Goal: Transaction & Acquisition: Purchase product/service

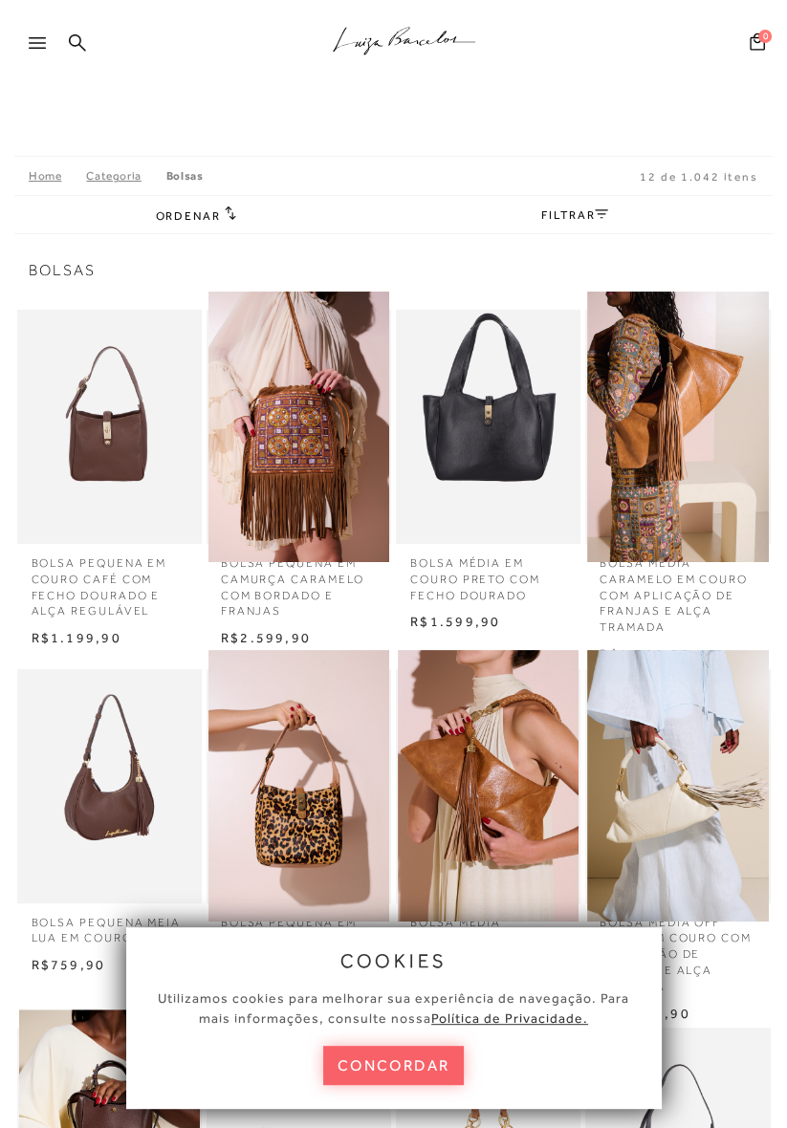
click at [82, 853] on img at bounding box center [109, 785] width 181 height 271
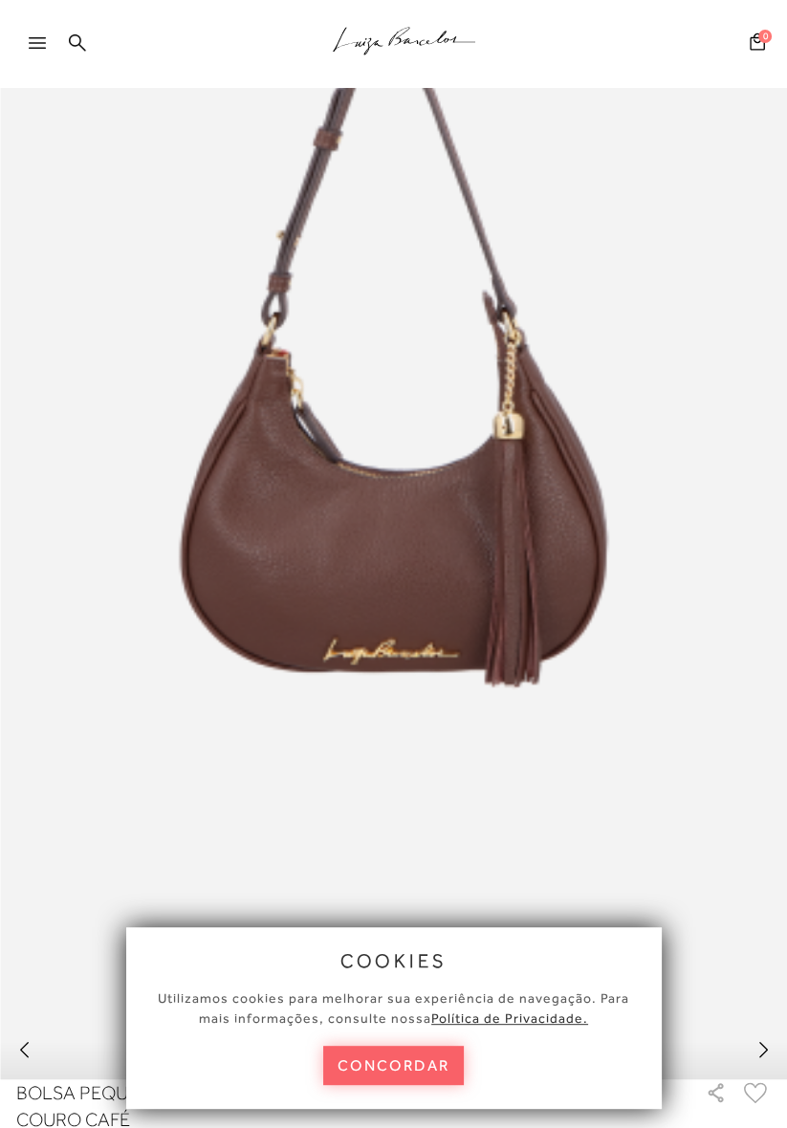
scroll to position [306, 0]
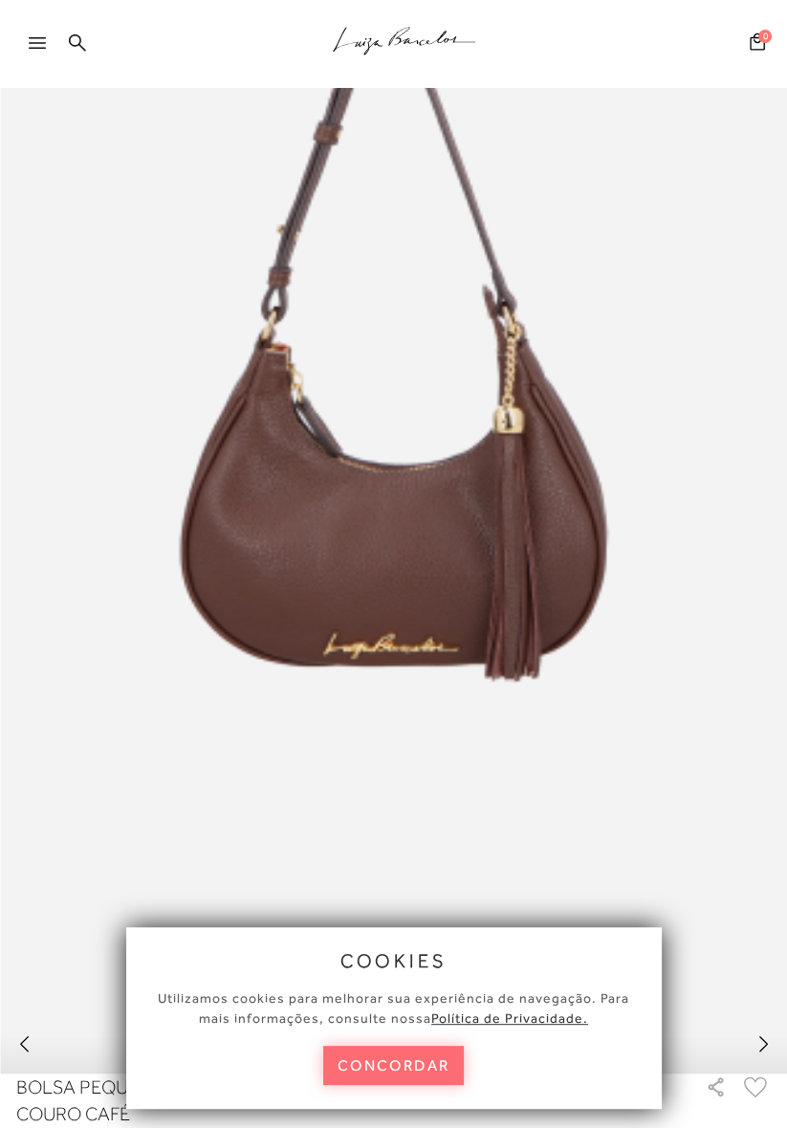
click at [390, 1085] on button "concordar" at bounding box center [393, 1065] width 141 height 39
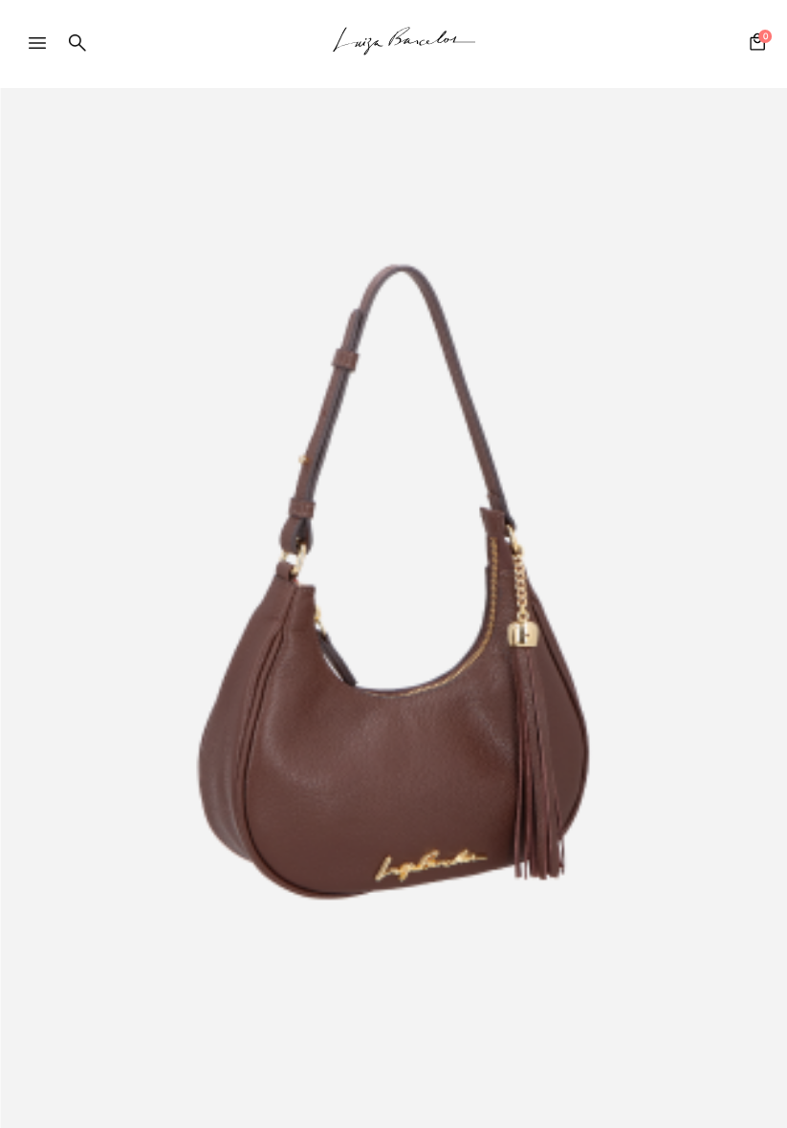
scroll to position [0, 0]
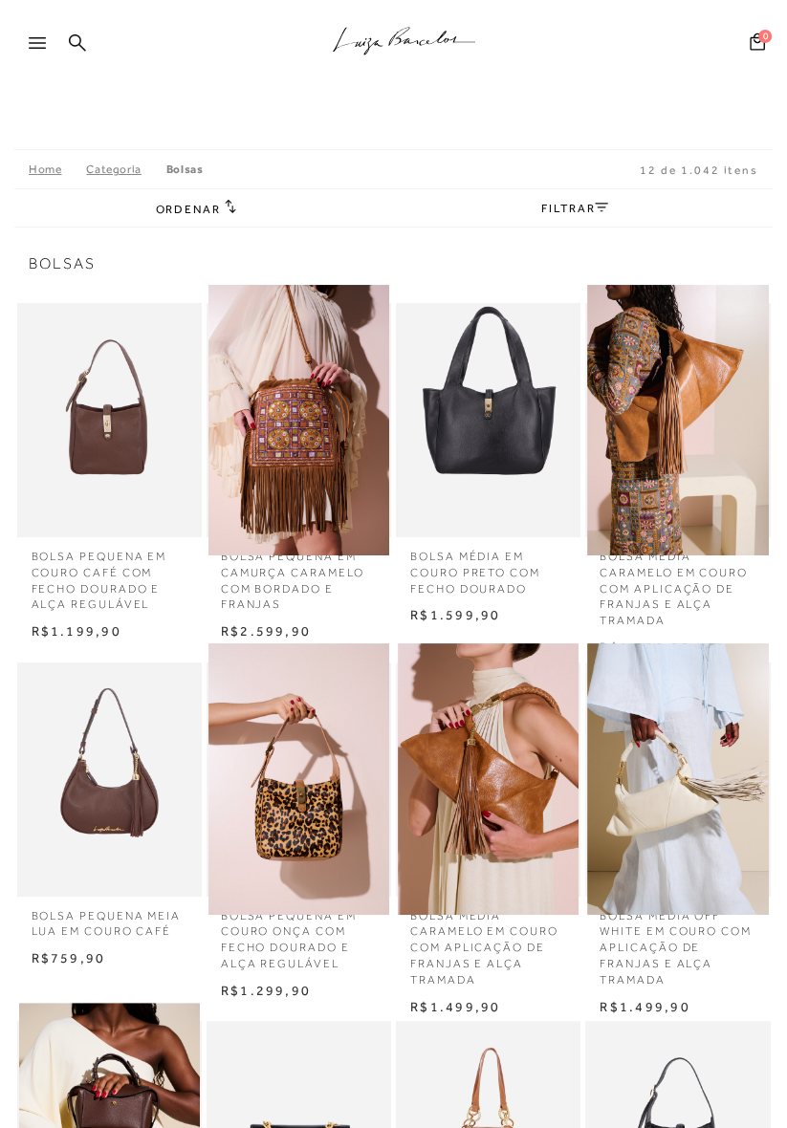
scroll to position [8, 0]
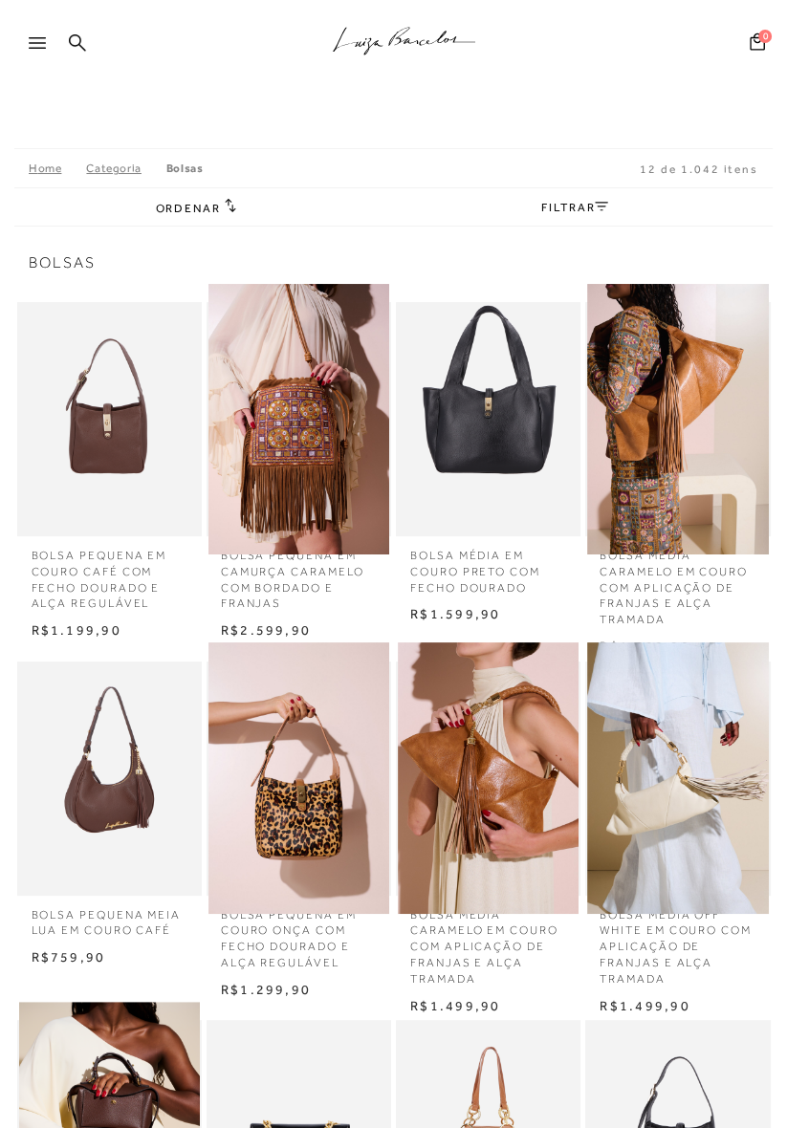
click at [89, 781] on img at bounding box center [109, 777] width 181 height 271
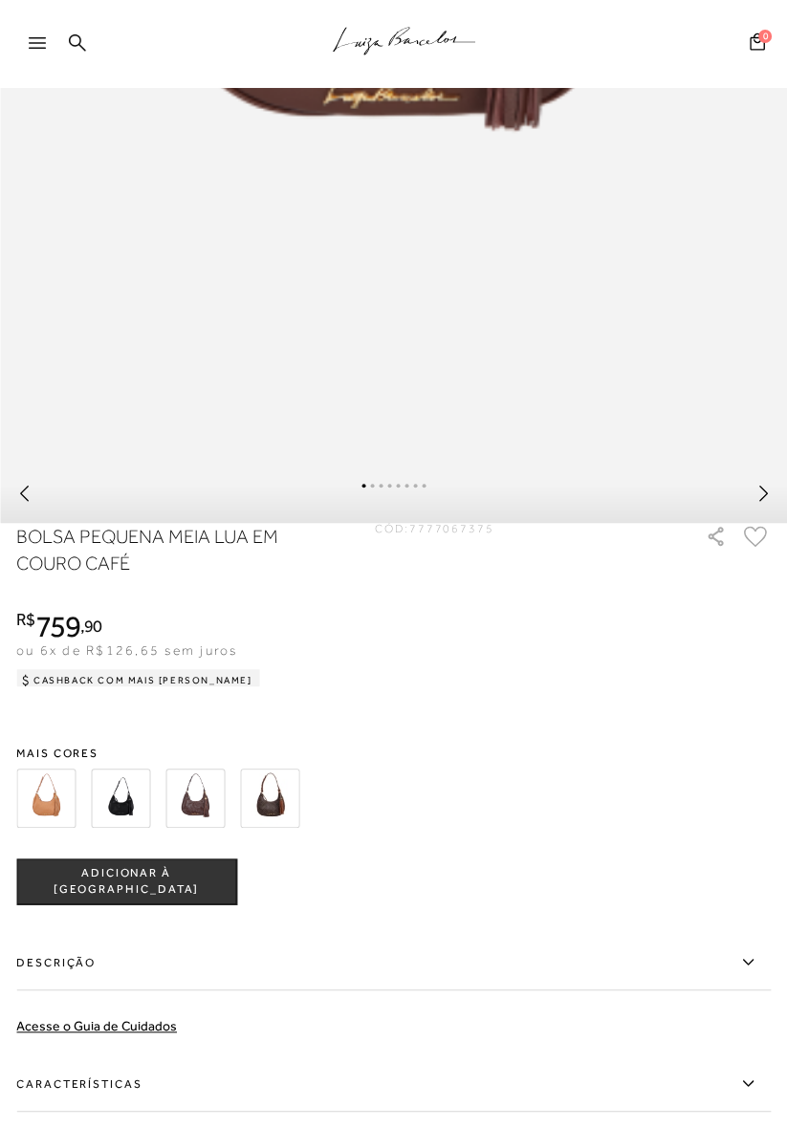
scroll to position [859, 0]
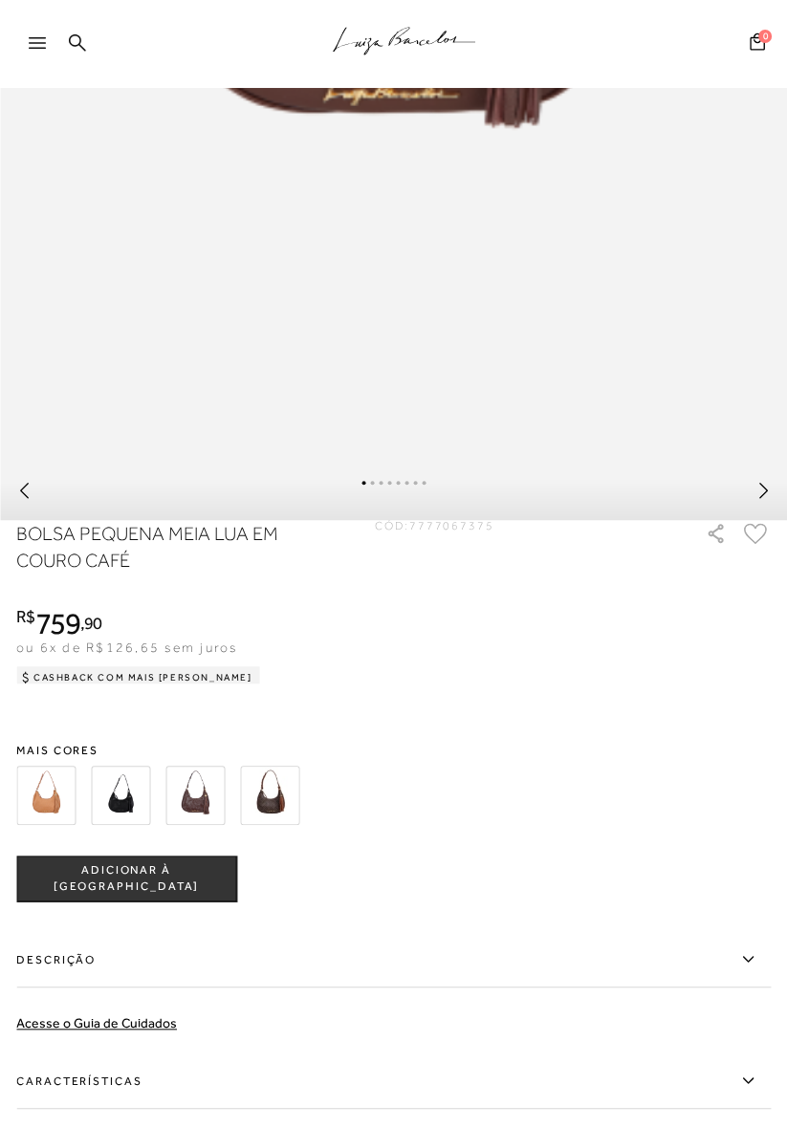
click at [38, 876] on button "ADICIONAR À [GEOGRAPHIC_DATA]" at bounding box center [126, 879] width 220 height 46
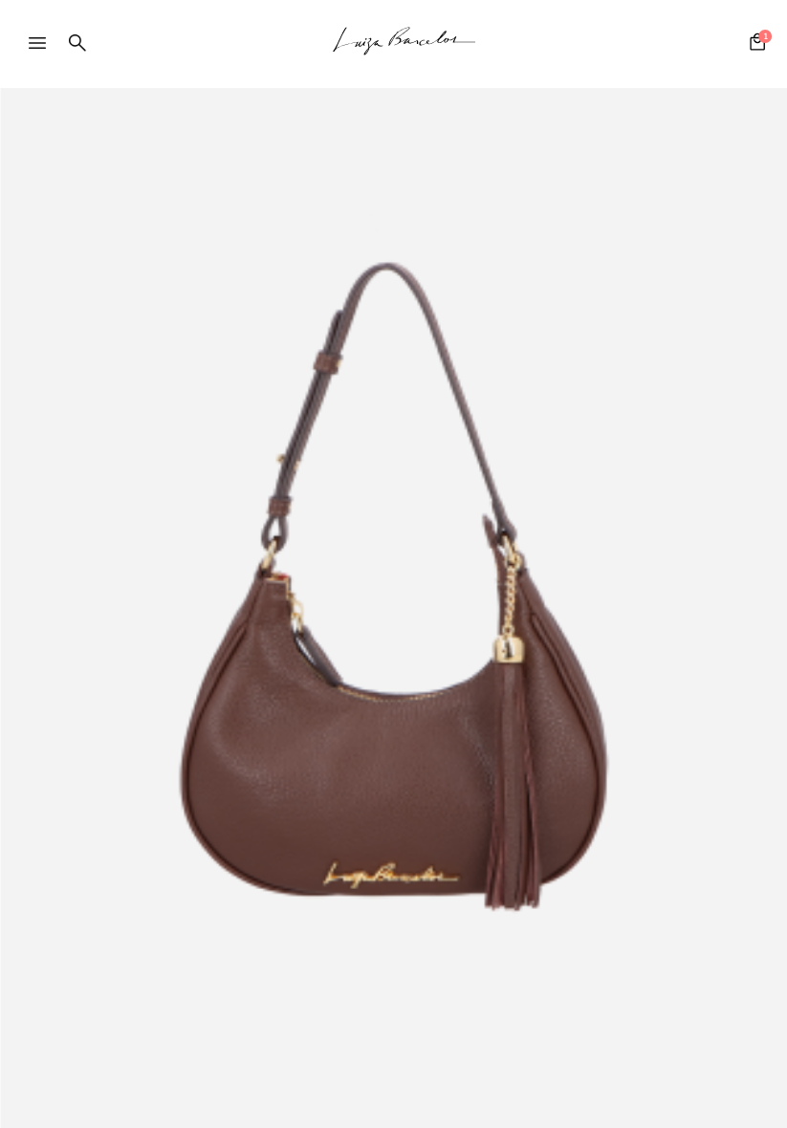
scroll to position [0, 0]
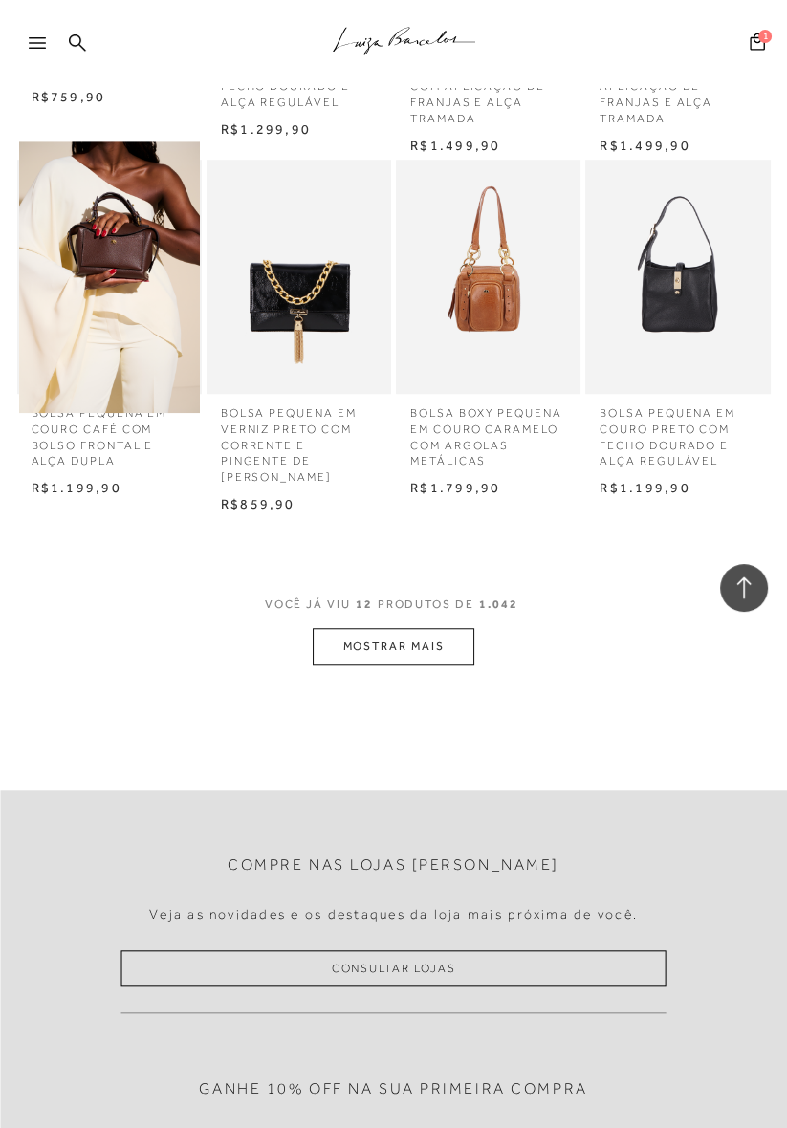
scroll to position [869, 0]
click at [371, 652] on button "MOSTRAR MAIS" at bounding box center [393, 645] width 161 height 37
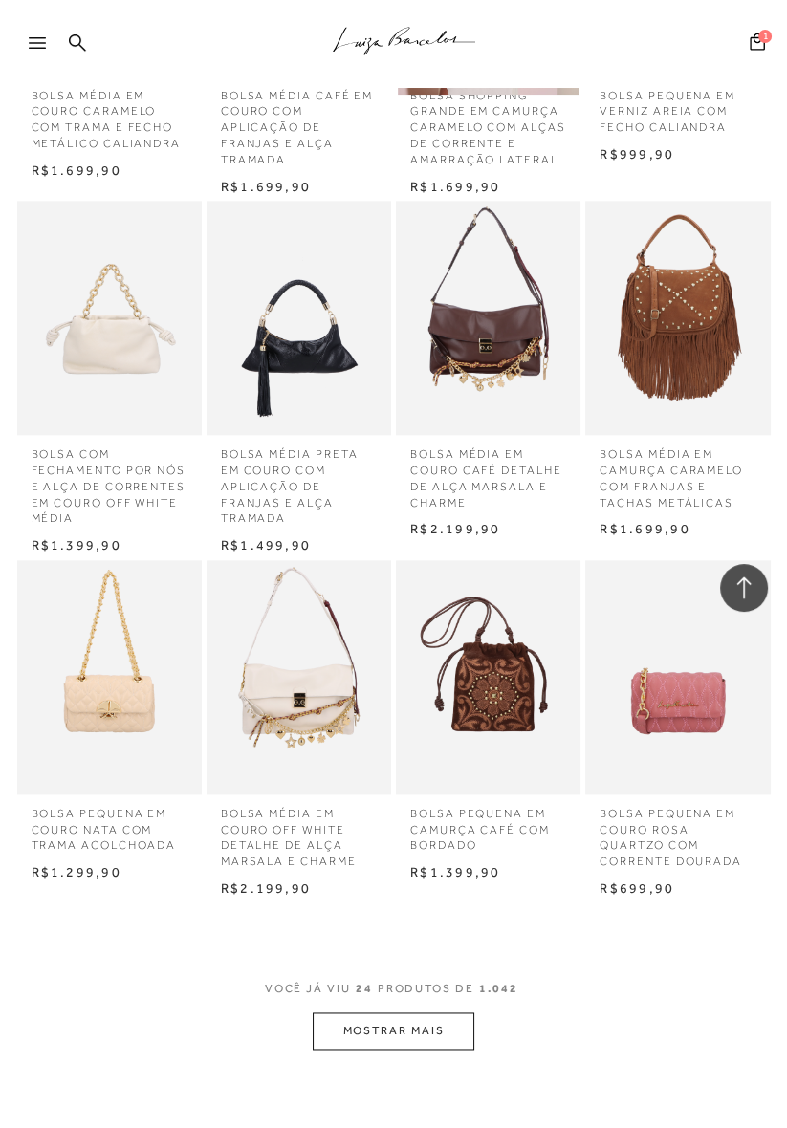
scroll to position [1565, 0]
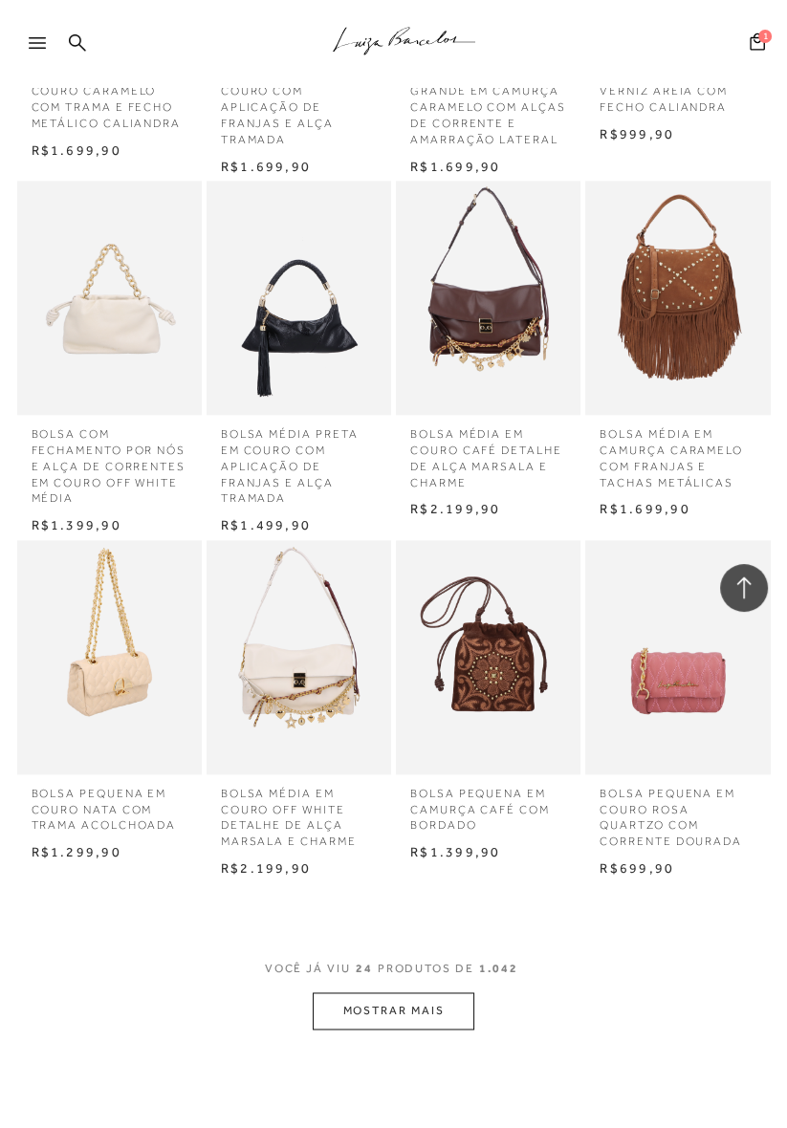
click at [99, 753] on img at bounding box center [109, 656] width 181 height 271
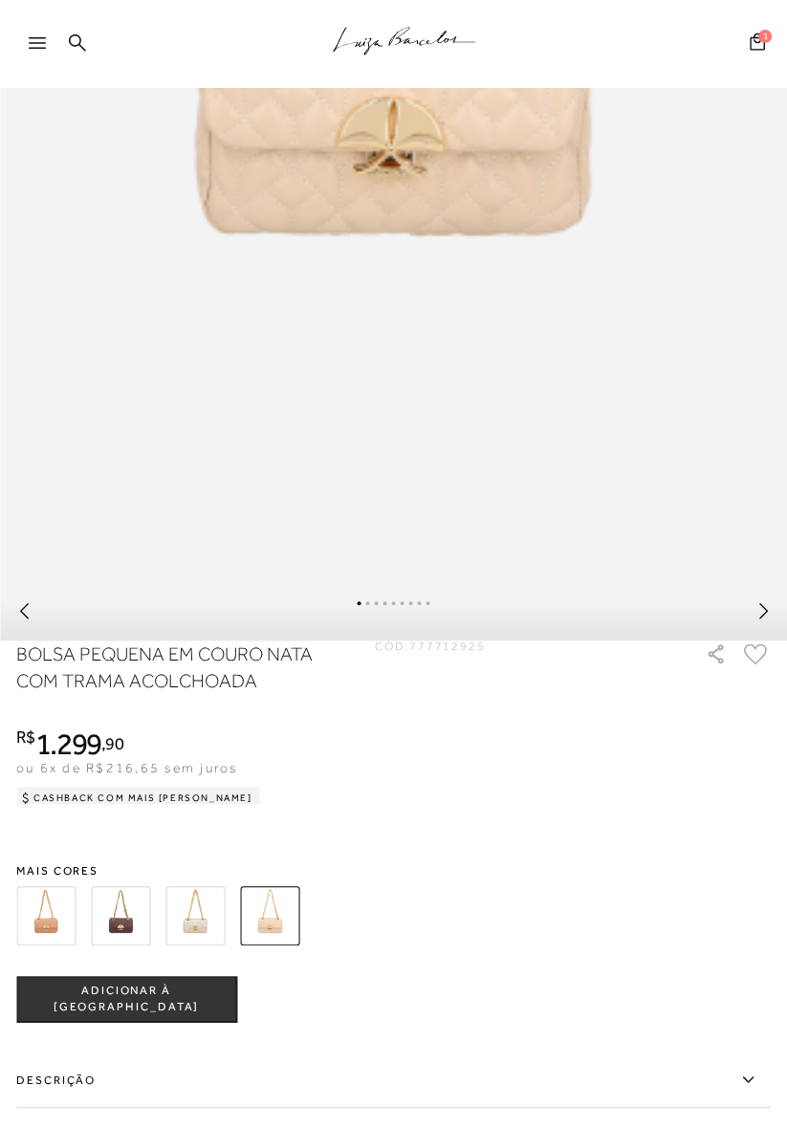
scroll to position [730, 0]
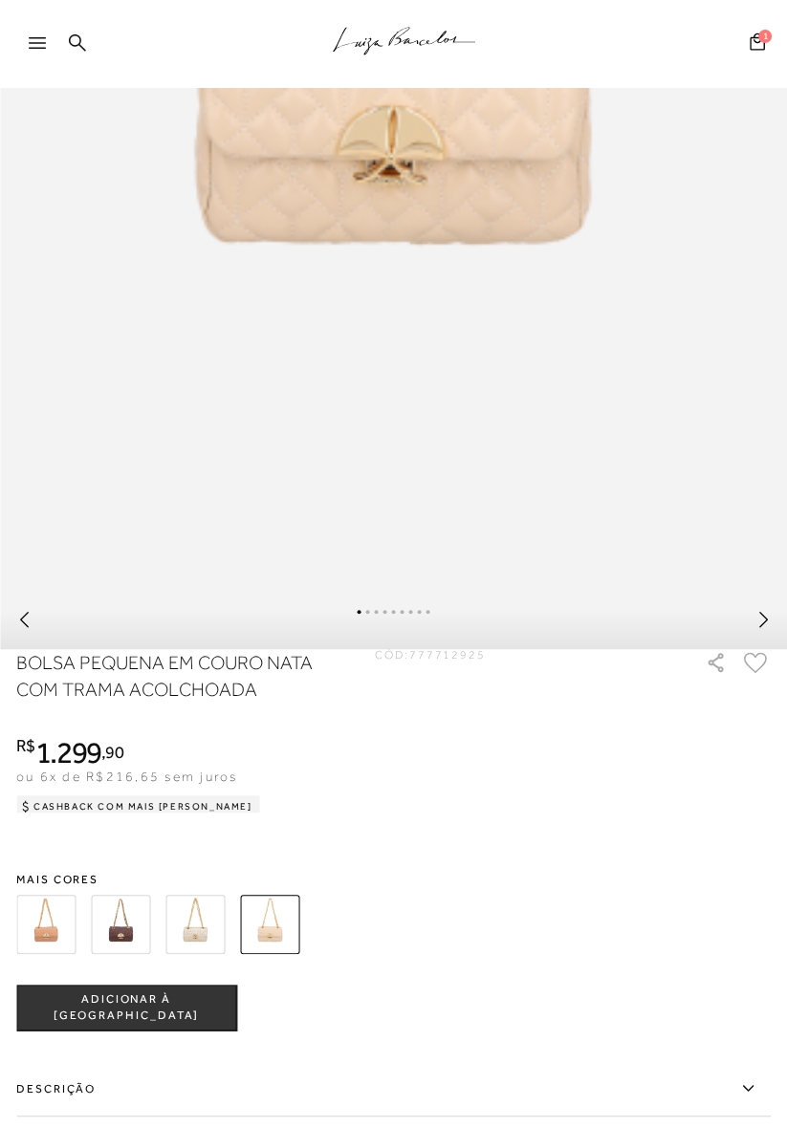
click at [119, 941] on img at bounding box center [120, 924] width 59 height 59
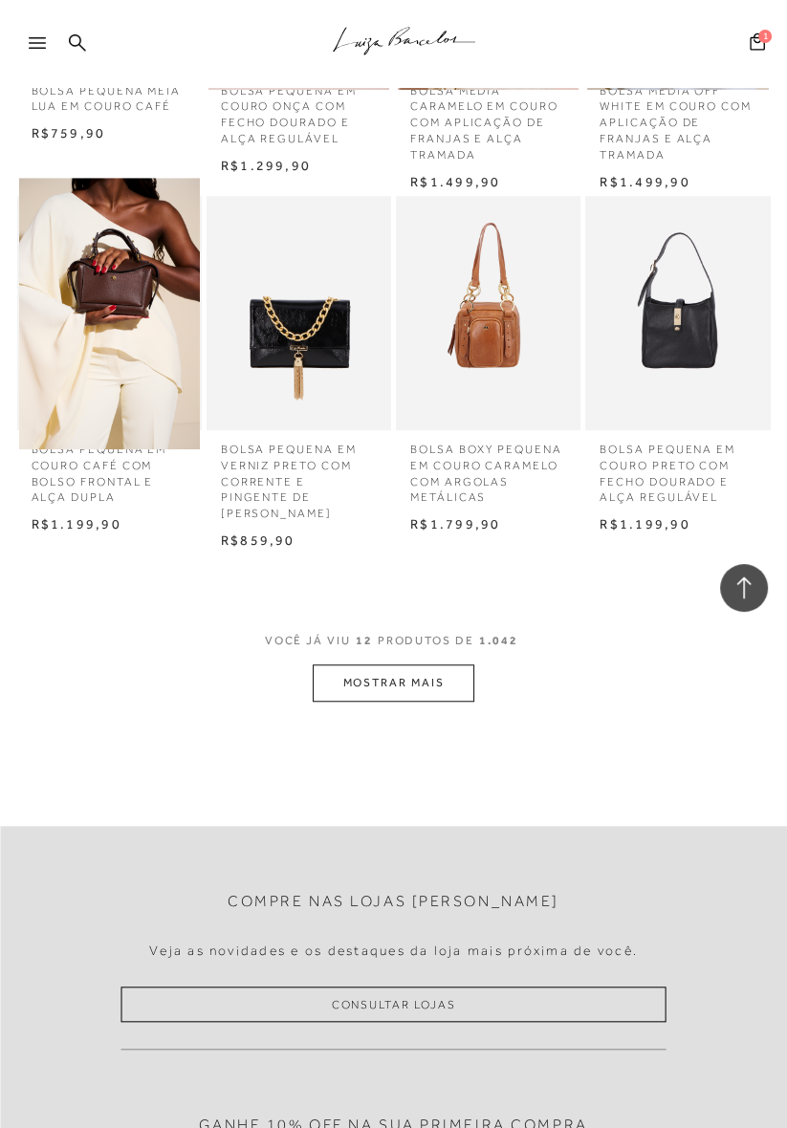
scroll to position [784, 0]
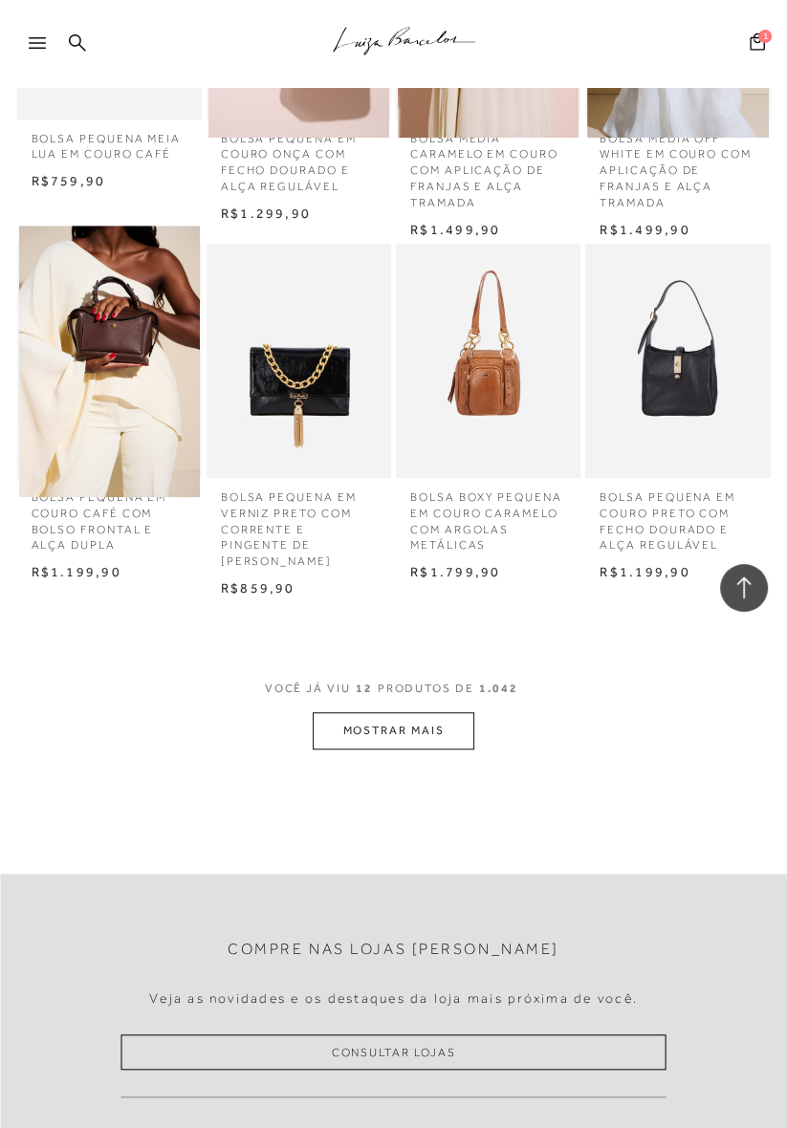
click at [333, 734] on button "MOSTRAR MAIS" at bounding box center [393, 730] width 161 height 37
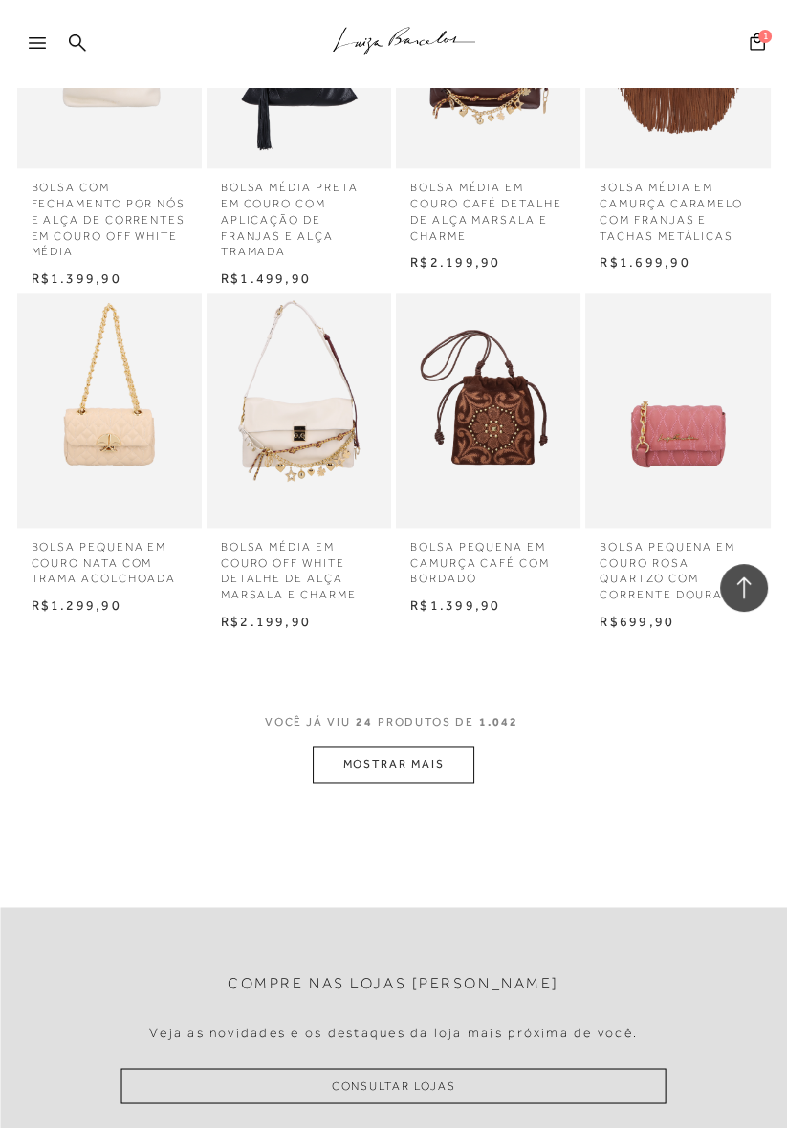
scroll to position [1813, 0]
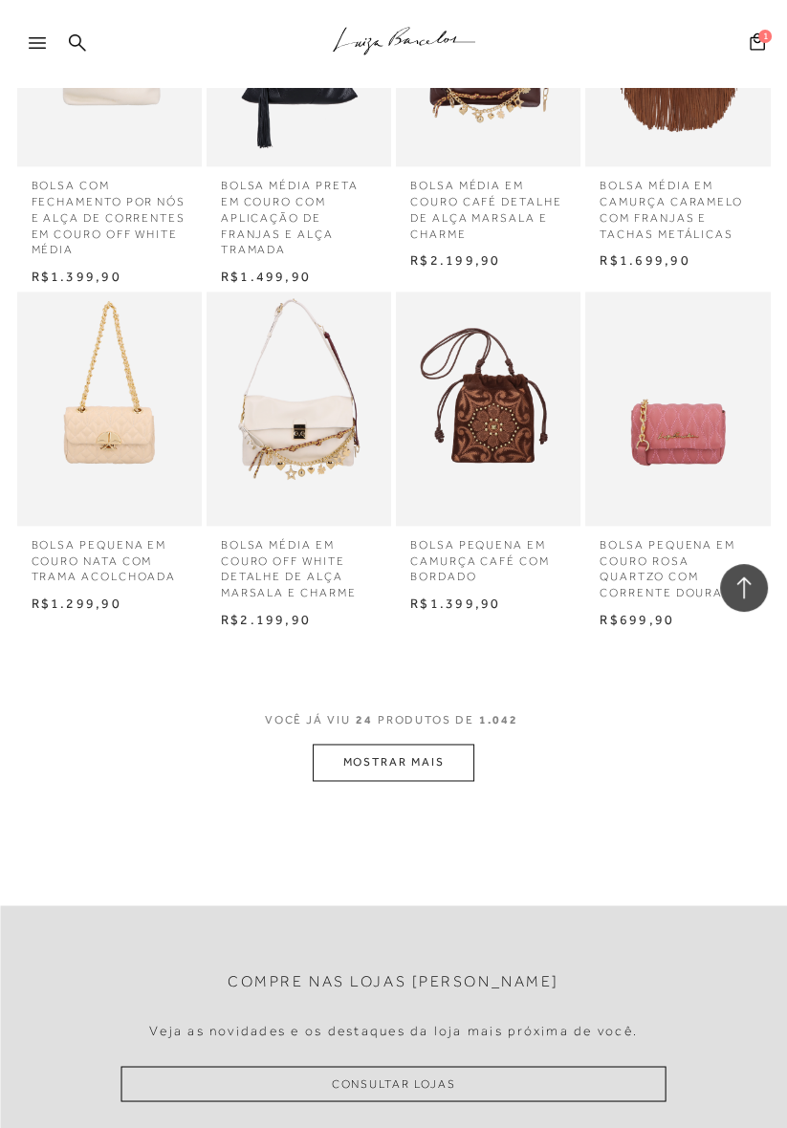
click at [334, 781] on button "MOSTRAR MAIS" at bounding box center [393, 762] width 161 height 37
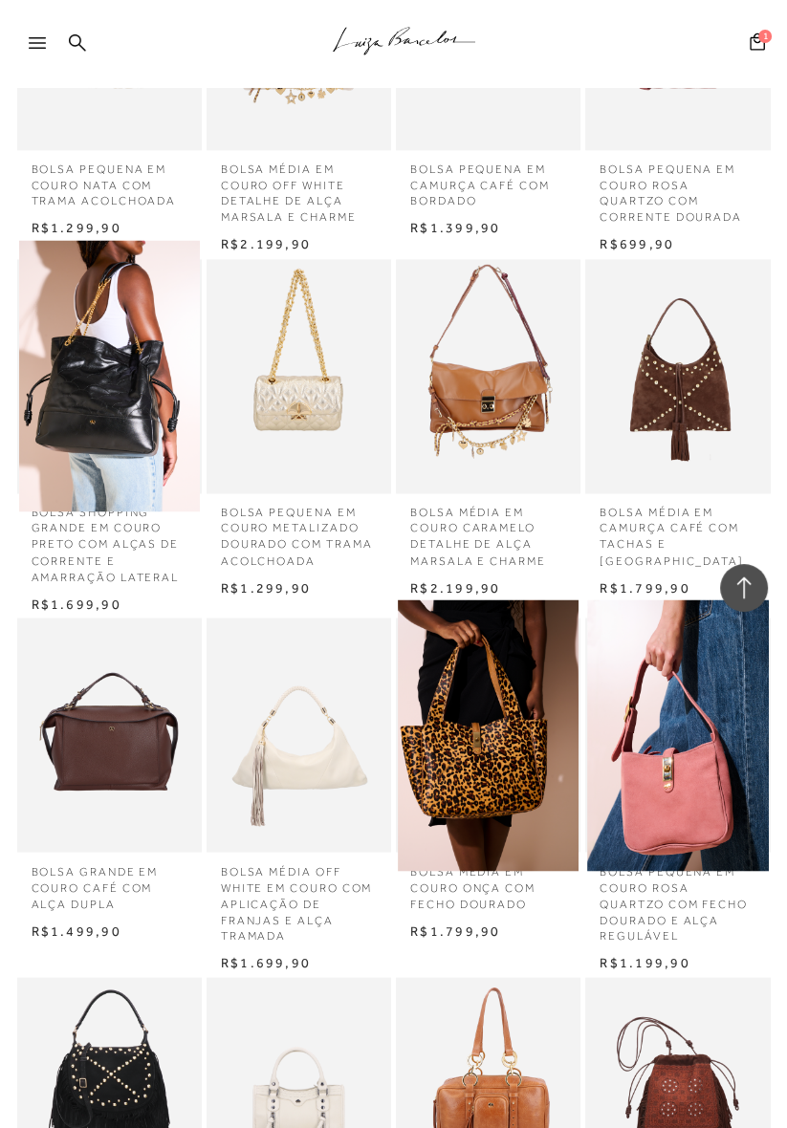
scroll to position [2183, 0]
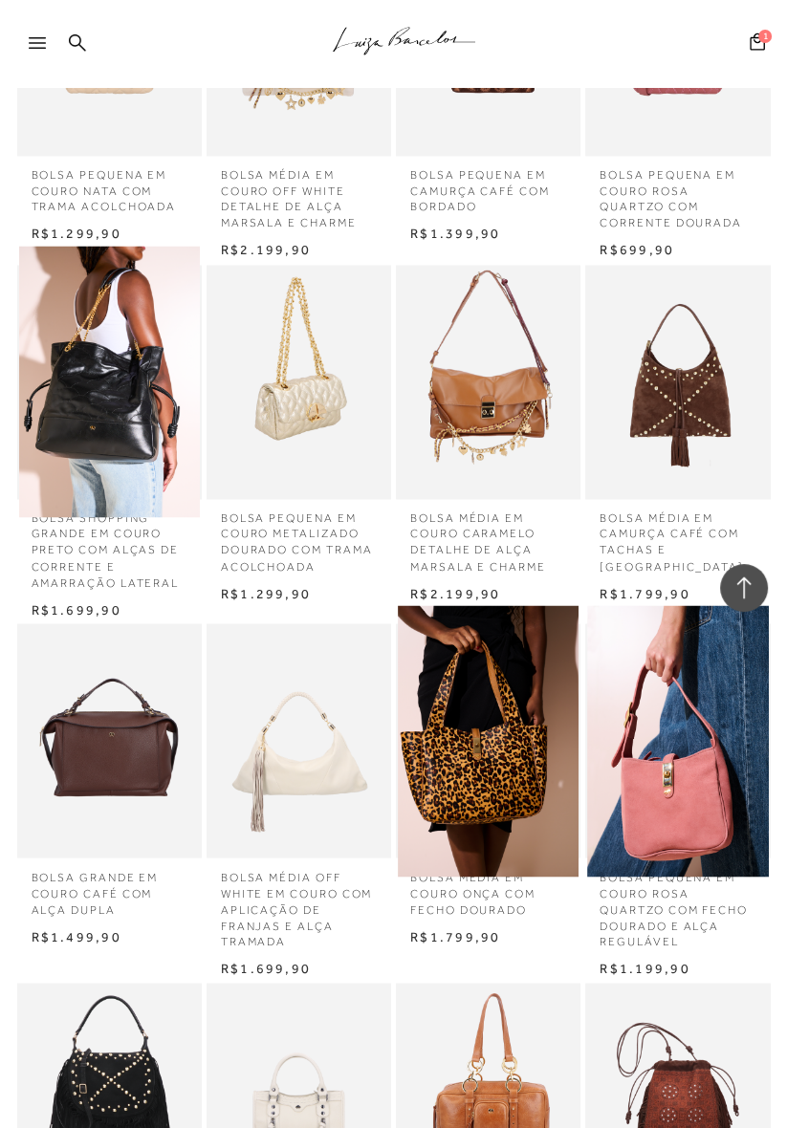
click at [346, 360] on img at bounding box center [298, 381] width 181 height 271
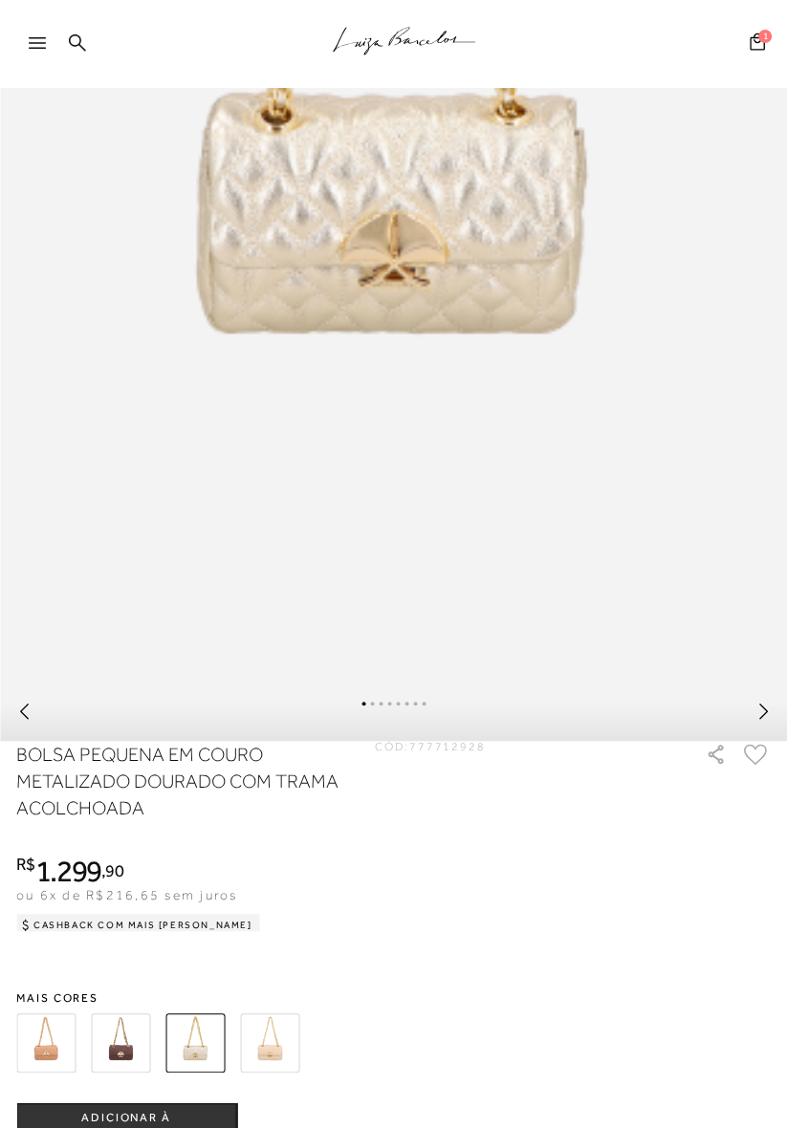
scroll to position [633, 0]
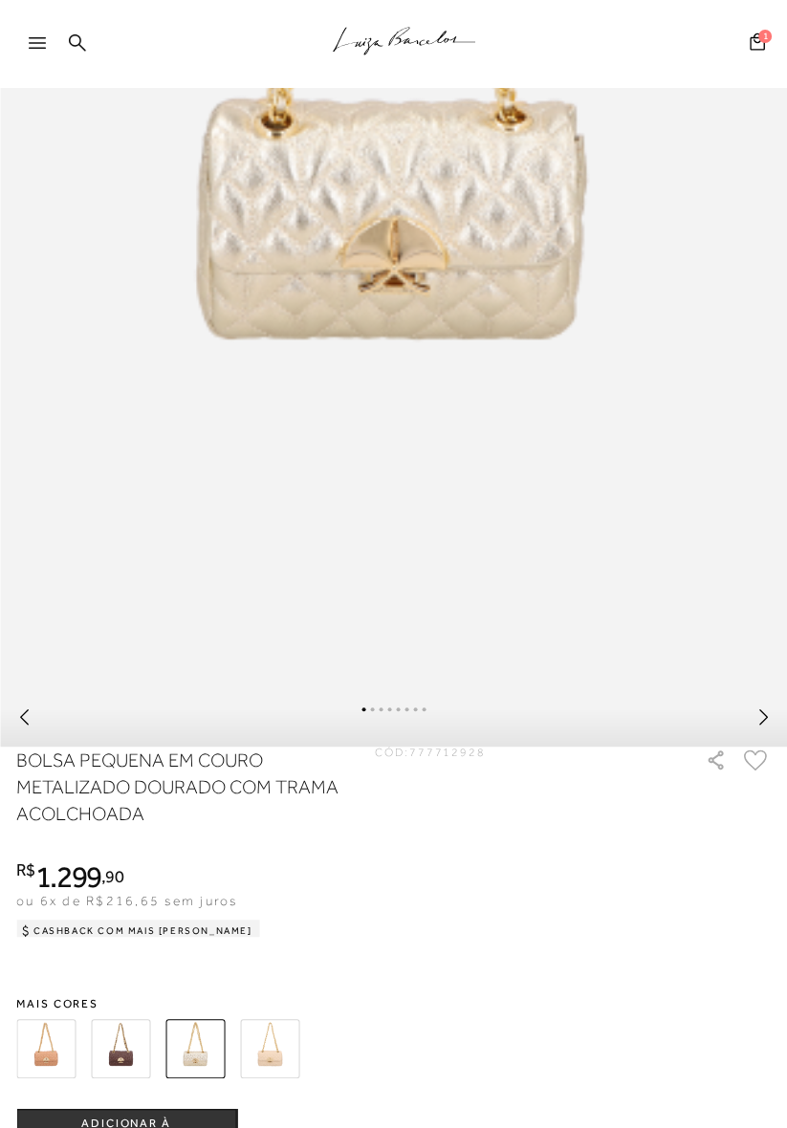
click at [116, 1044] on img at bounding box center [120, 1048] width 59 height 59
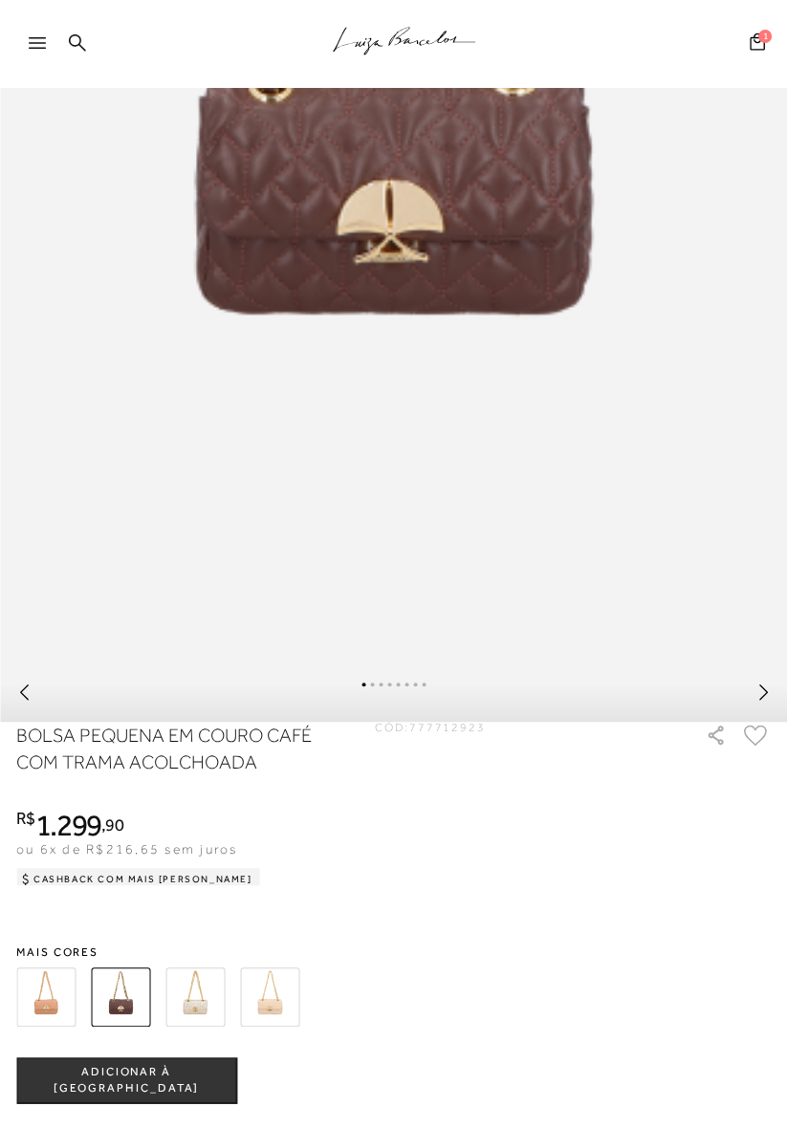
scroll to position [658, 0]
click at [182, 994] on img at bounding box center [194, 996] width 59 height 59
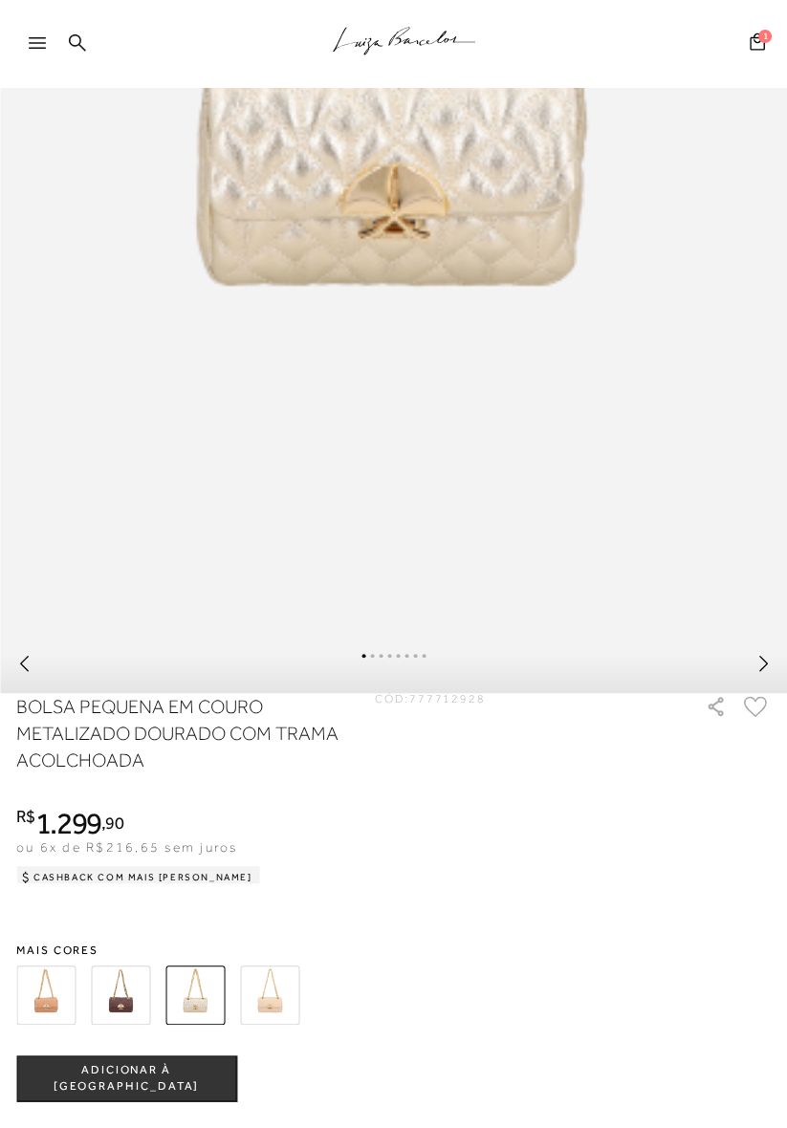
scroll to position [689, 0]
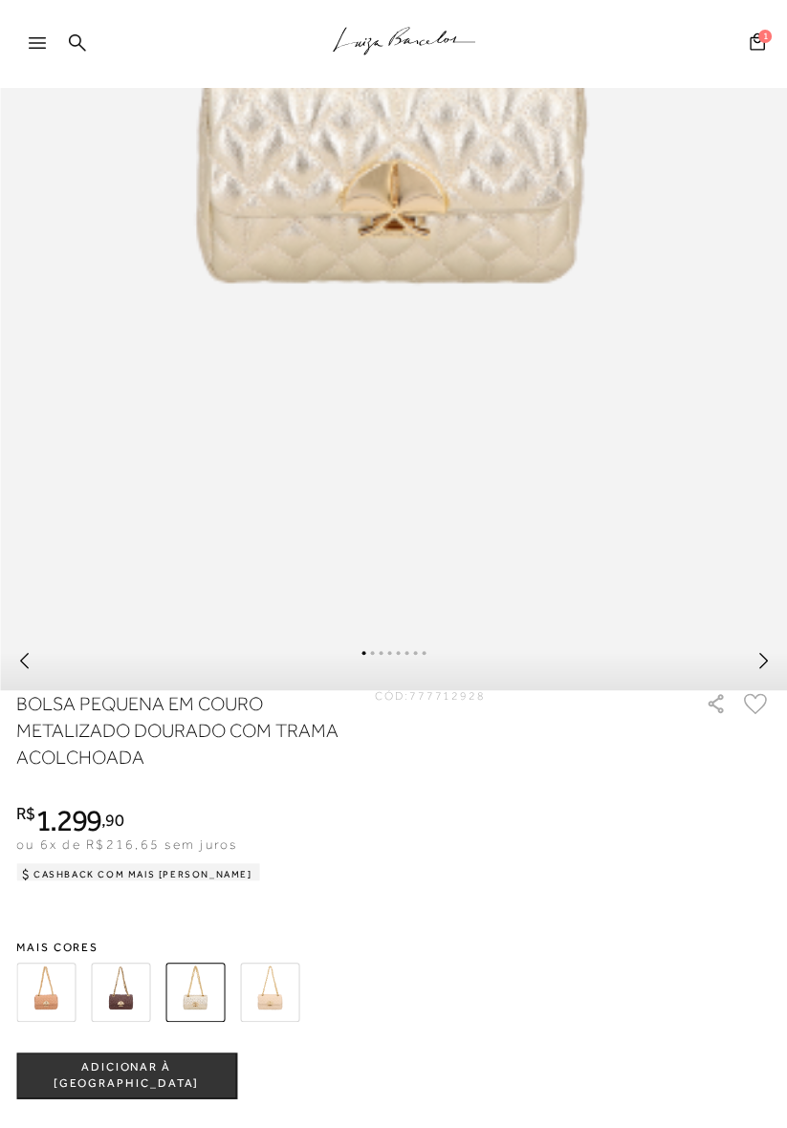
click at [33, 1003] on img at bounding box center [45, 992] width 59 height 59
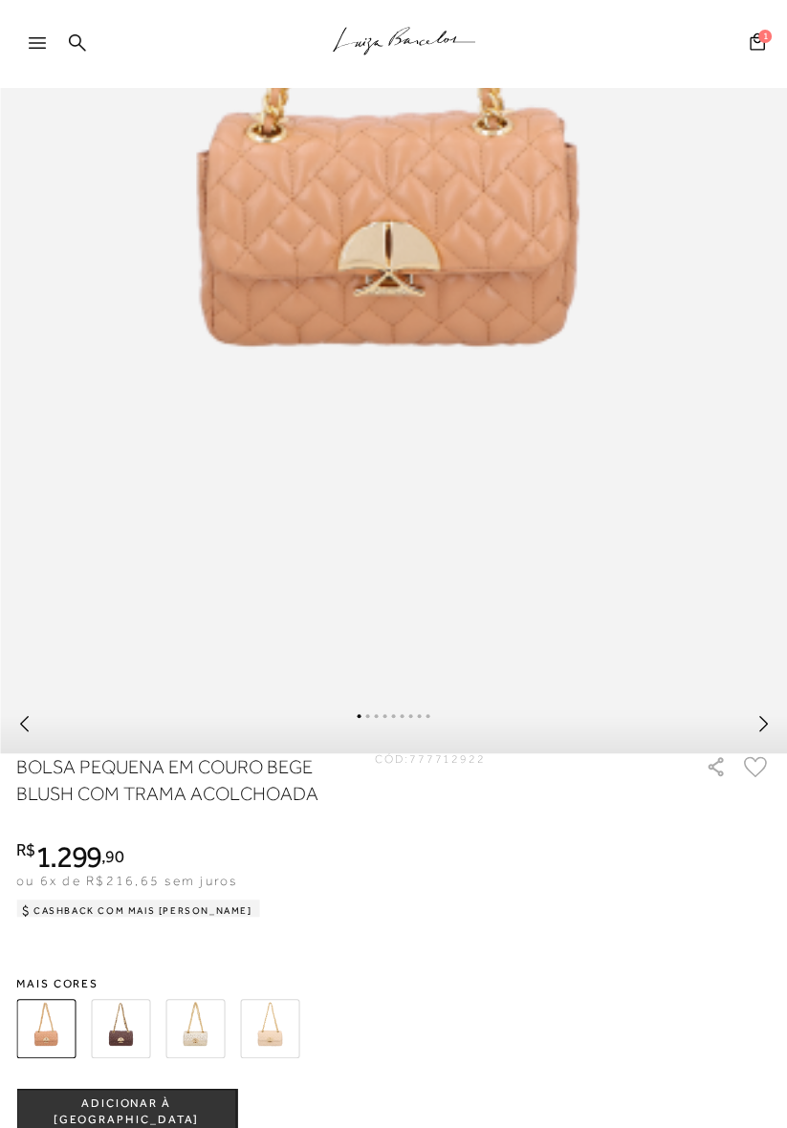
scroll to position [628, 0]
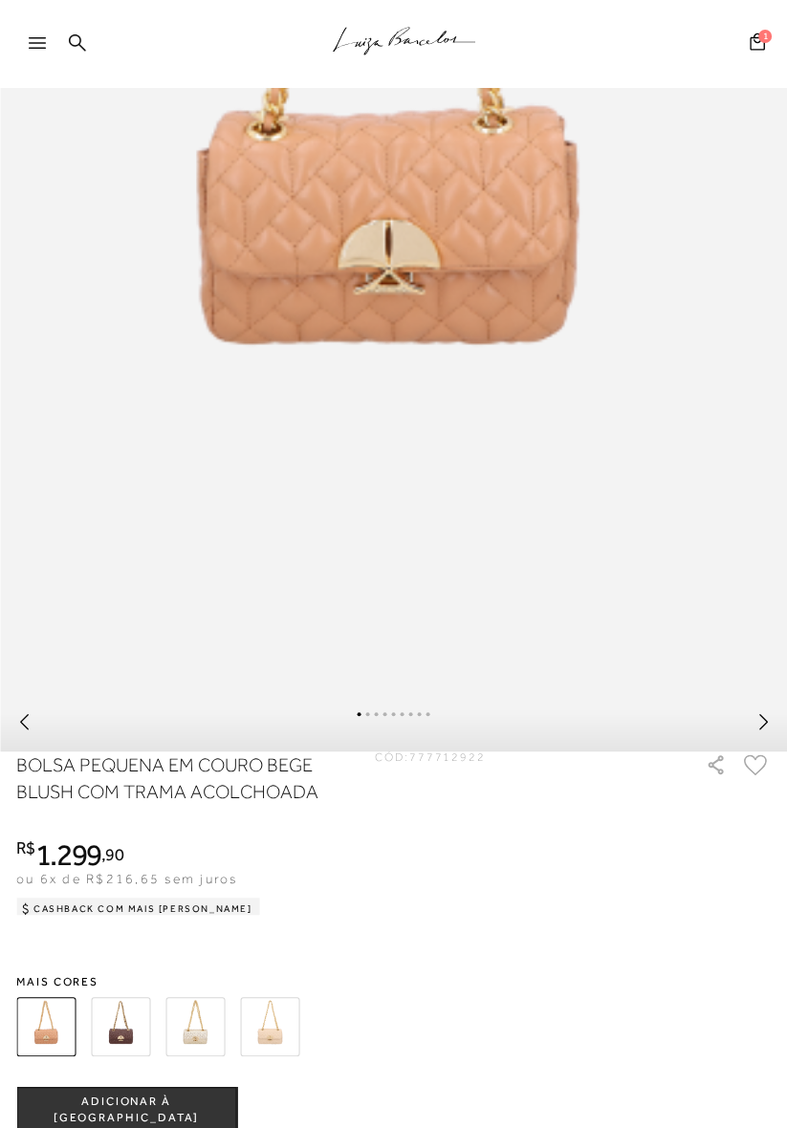
click at [270, 1037] on img at bounding box center [269, 1026] width 59 height 59
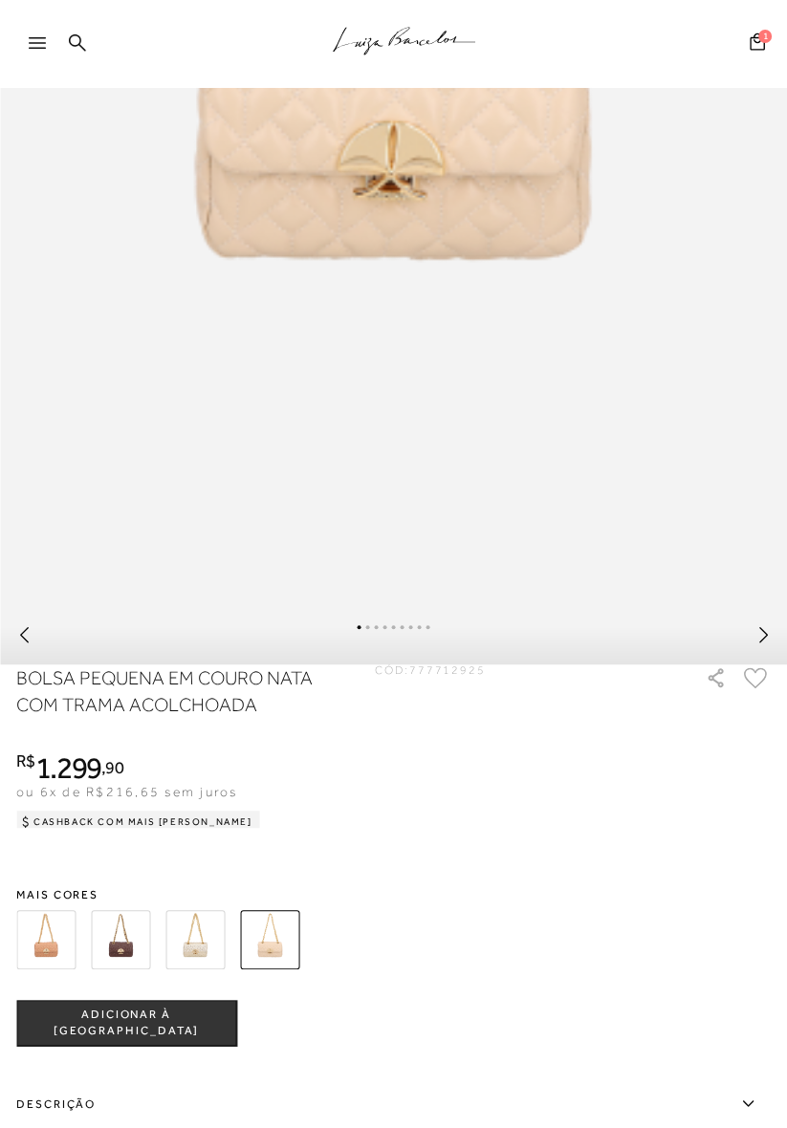
click at [155, 1024] on span "ADICIONAR À [GEOGRAPHIC_DATA]" at bounding box center [126, 1023] width 218 height 33
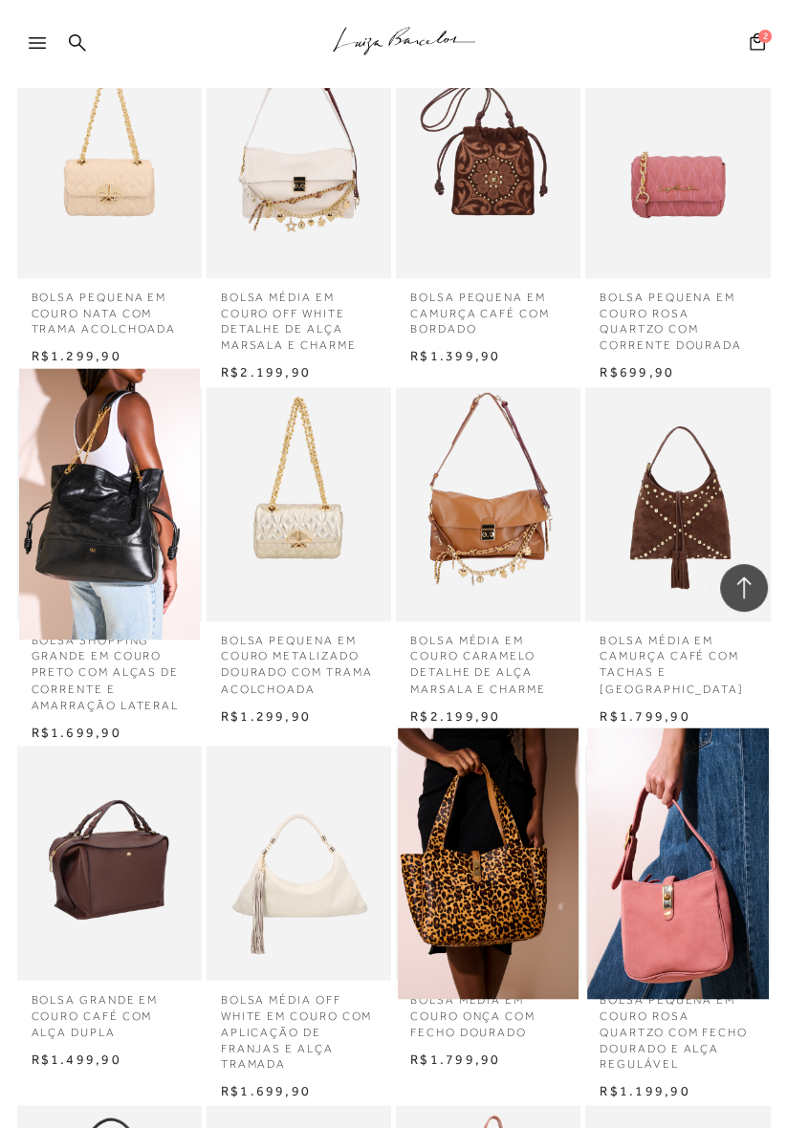
click at [88, 902] on img at bounding box center [109, 862] width 181 height 271
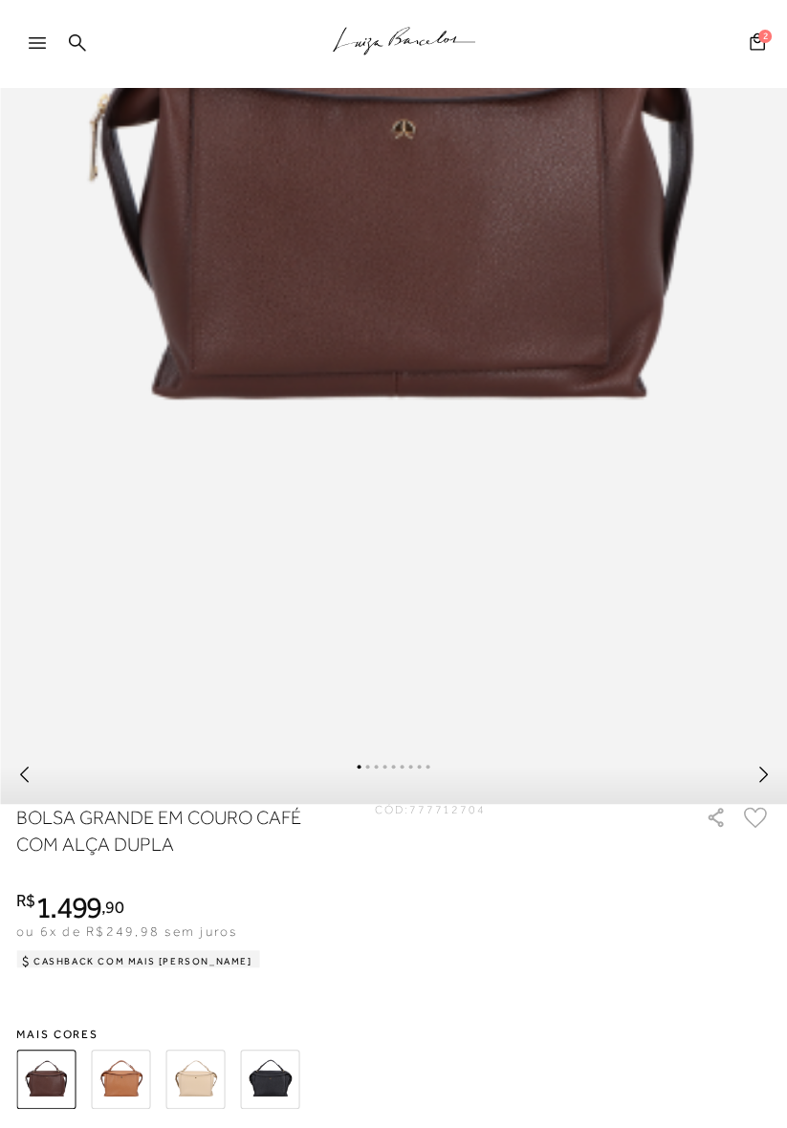
click at [266, 1091] on img at bounding box center [269, 1079] width 59 height 59
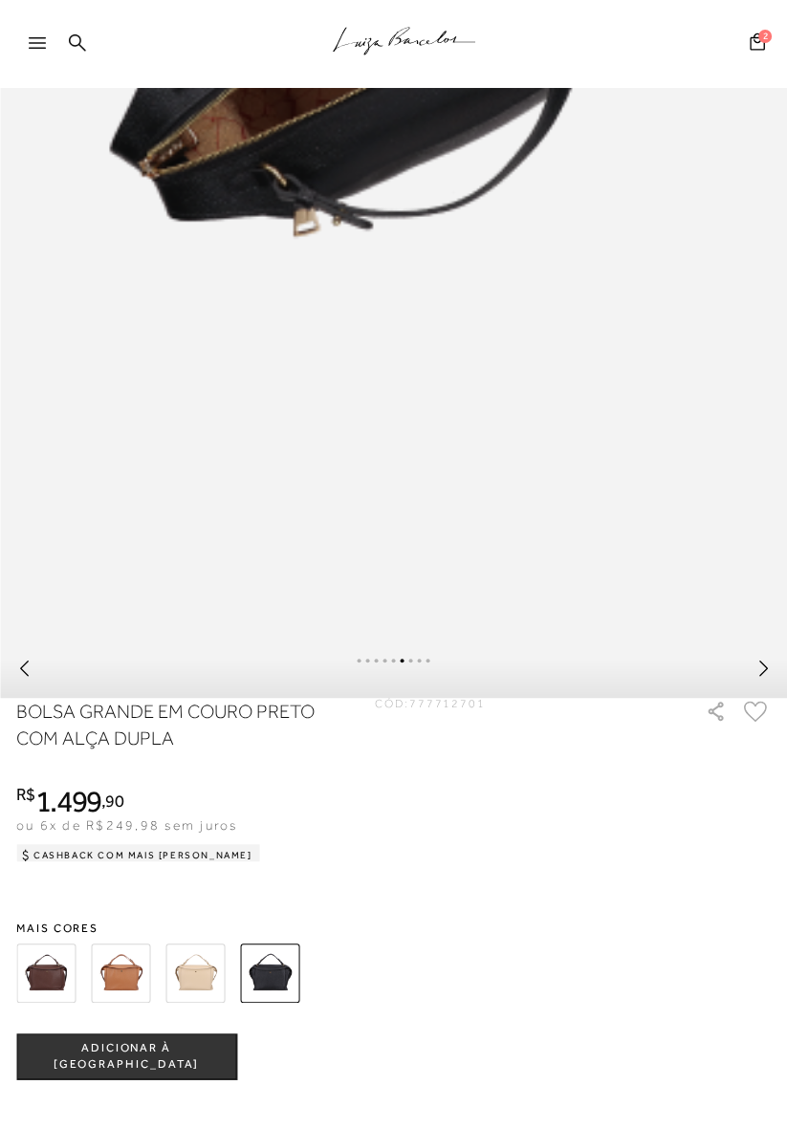
click at [181, 1055] on span "ADICIONAR À [GEOGRAPHIC_DATA]" at bounding box center [126, 1056] width 218 height 33
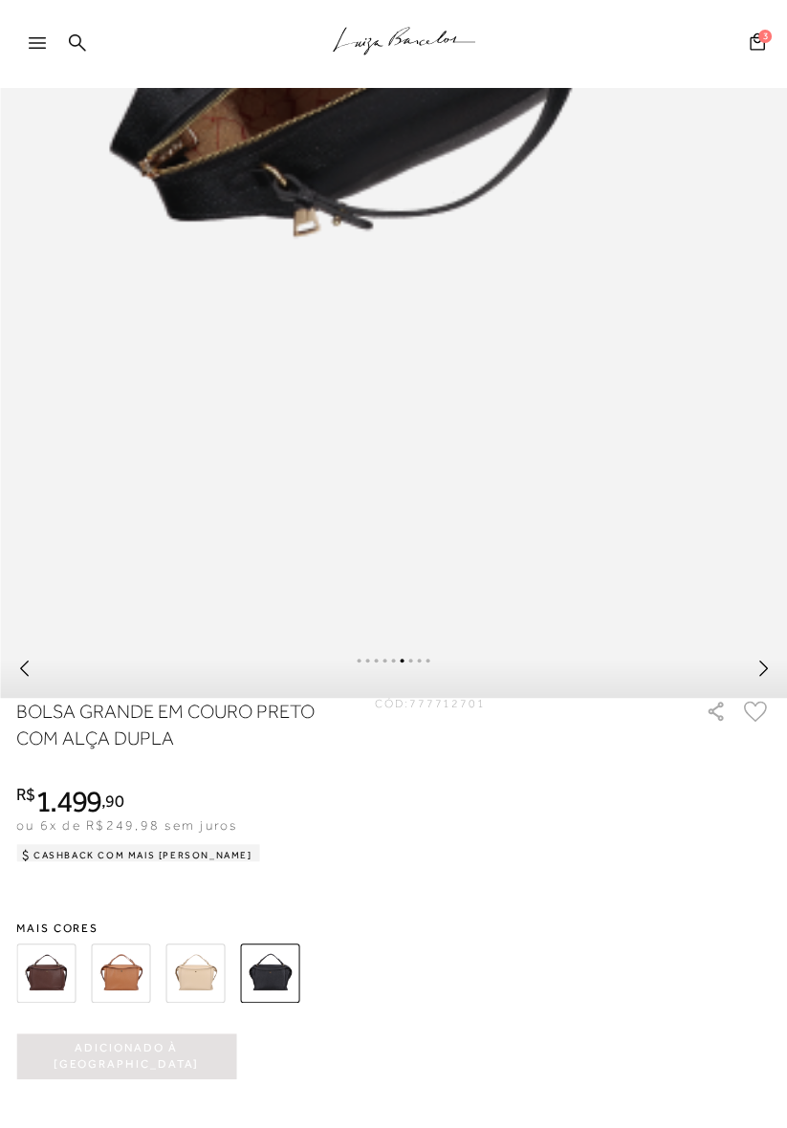
click at [192, 979] on img at bounding box center [194, 973] width 59 height 59
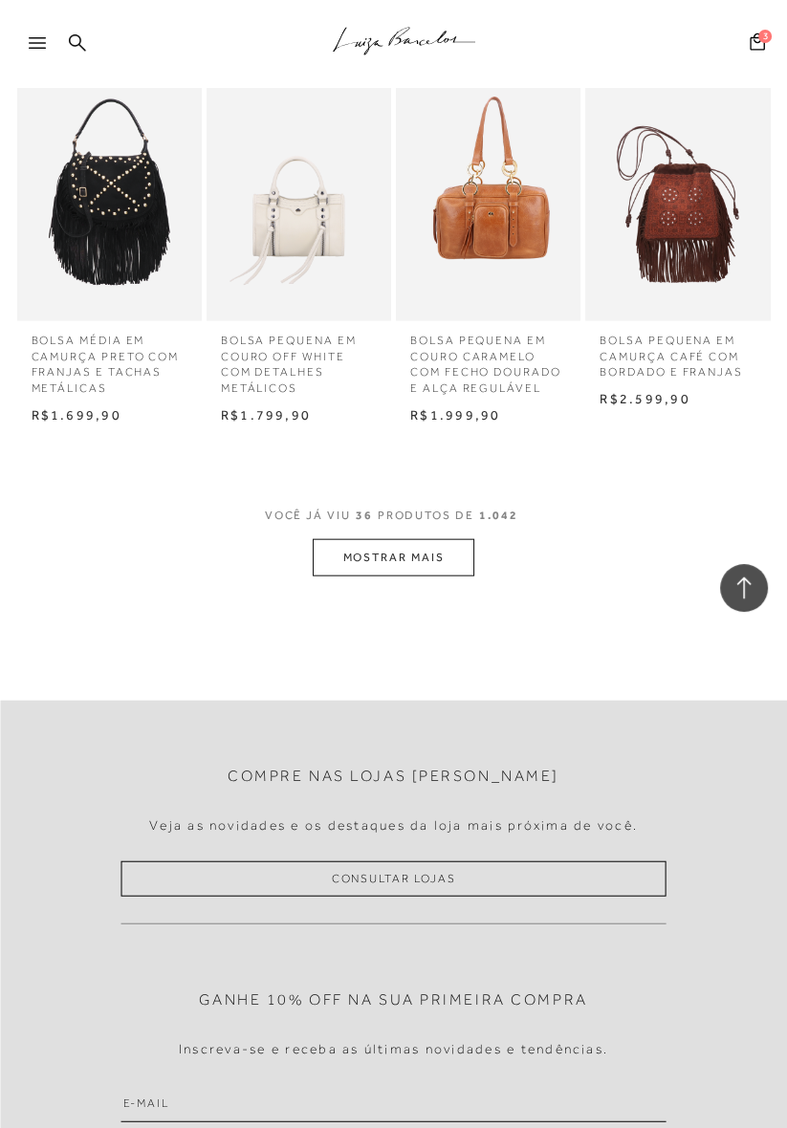
scroll to position [3076, 0]
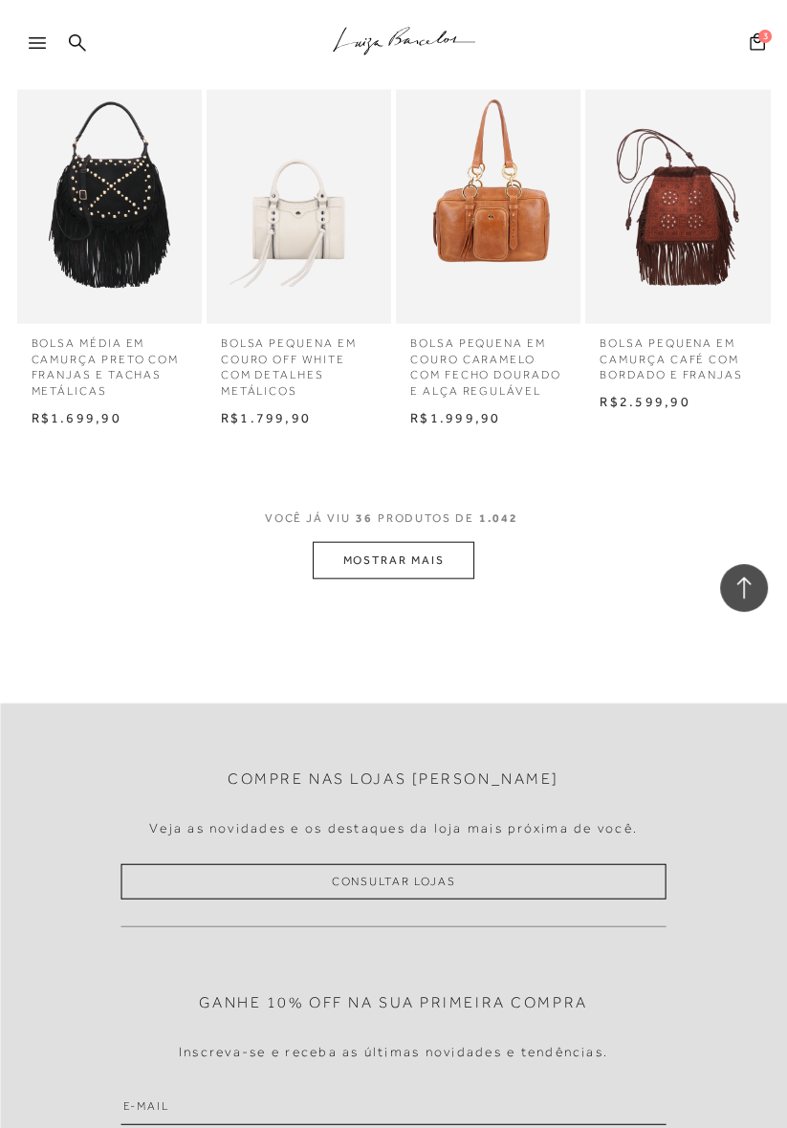
click at [444, 571] on button "MOSTRAR MAIS" at bounding box center [393, 560] width 161 height 37
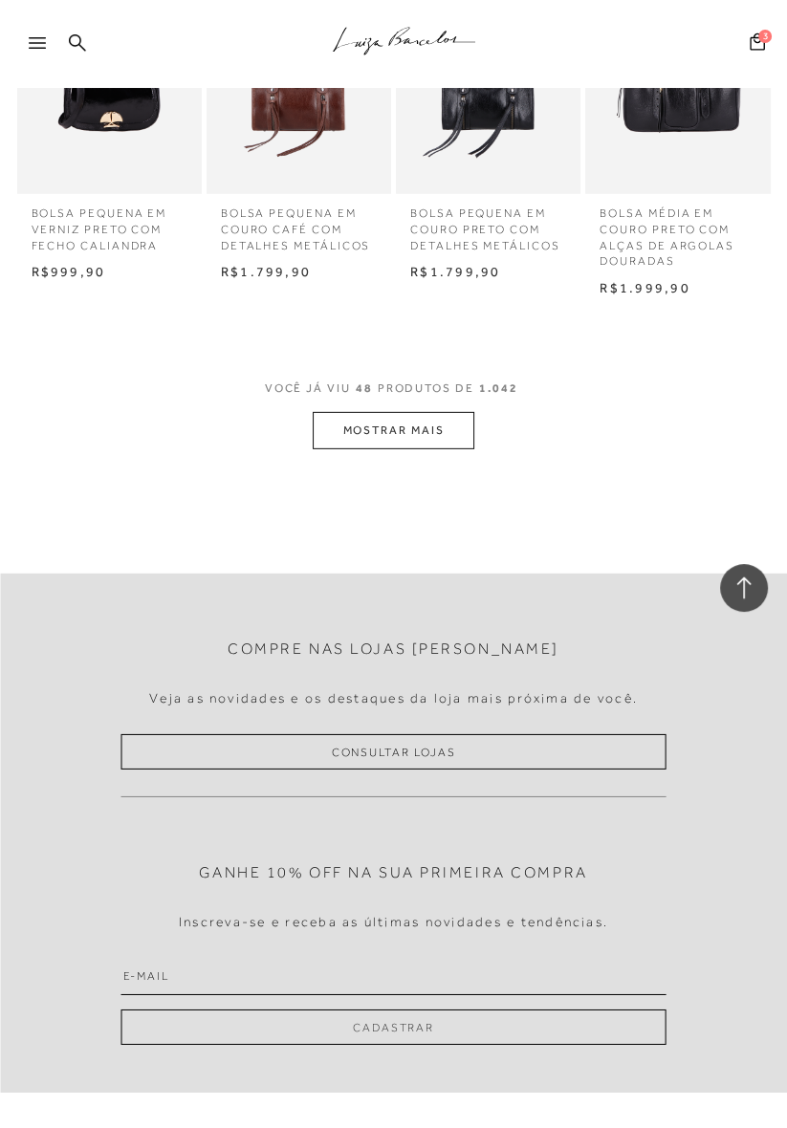
scroll to position [4271, 0]
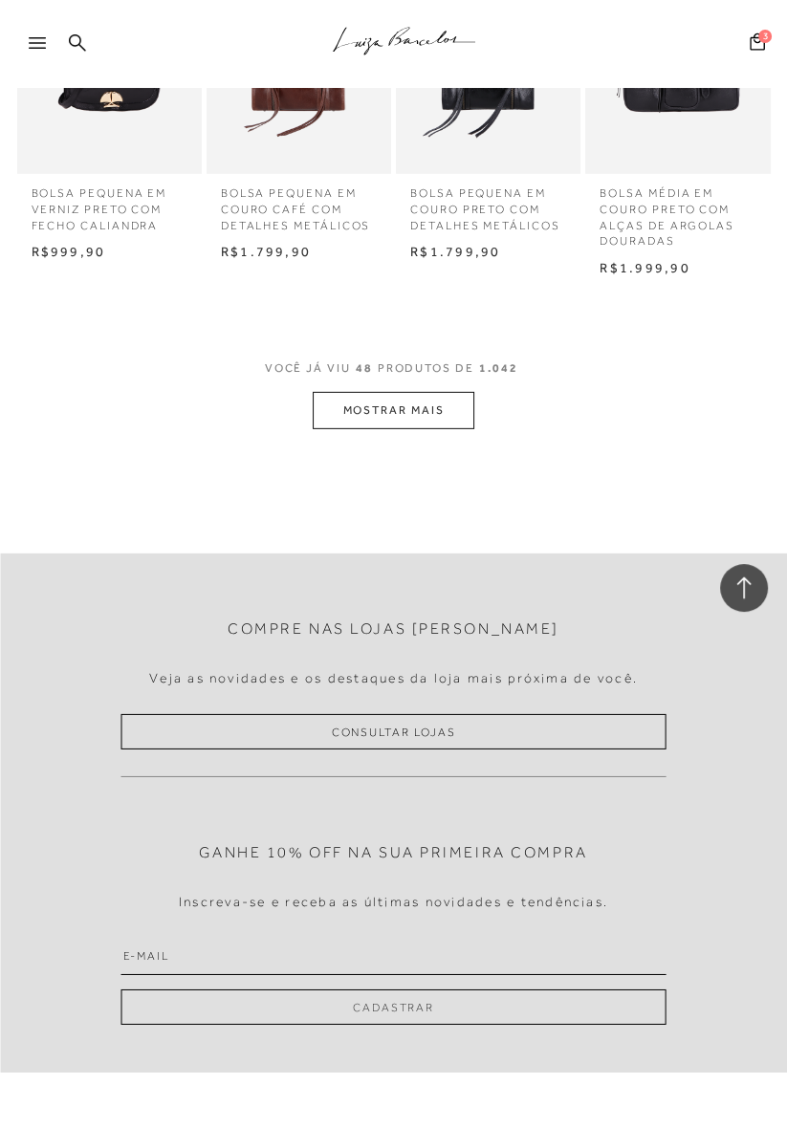
click at [455, 424] on button "MOSTRAR MAIS" at bounding box center [393, 410] width 161 height 37
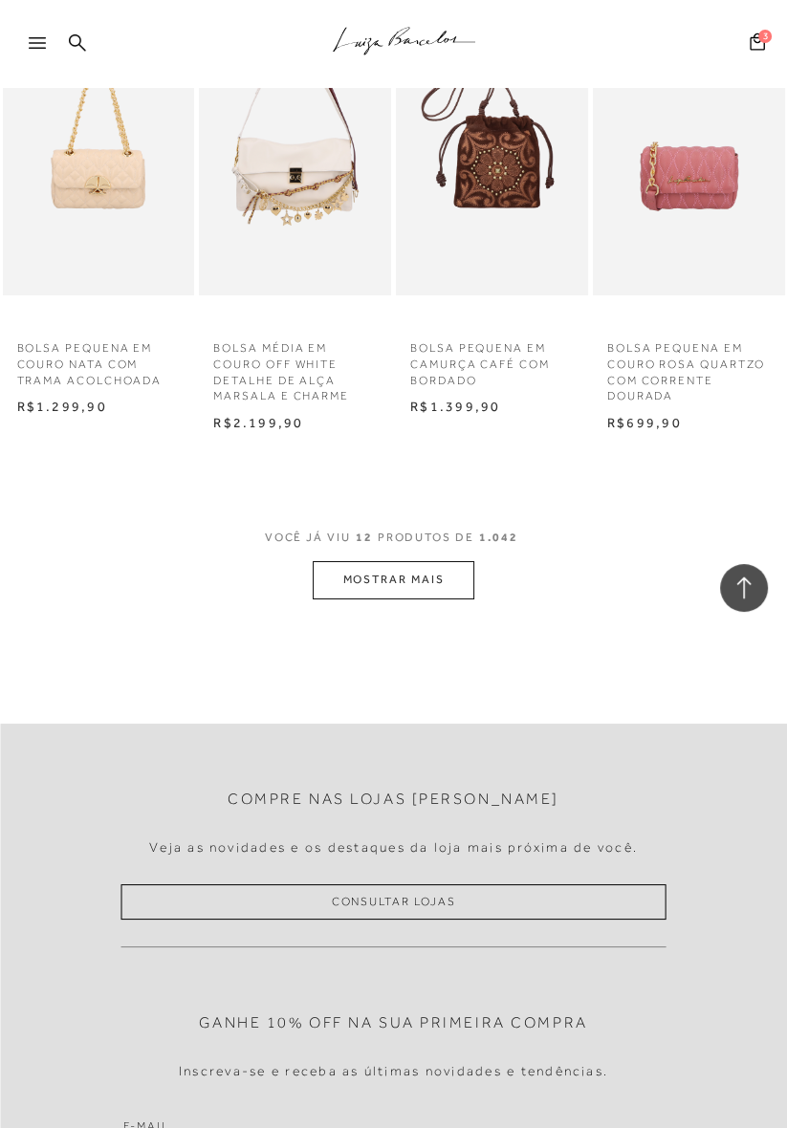
scroll to position [5150, 0]
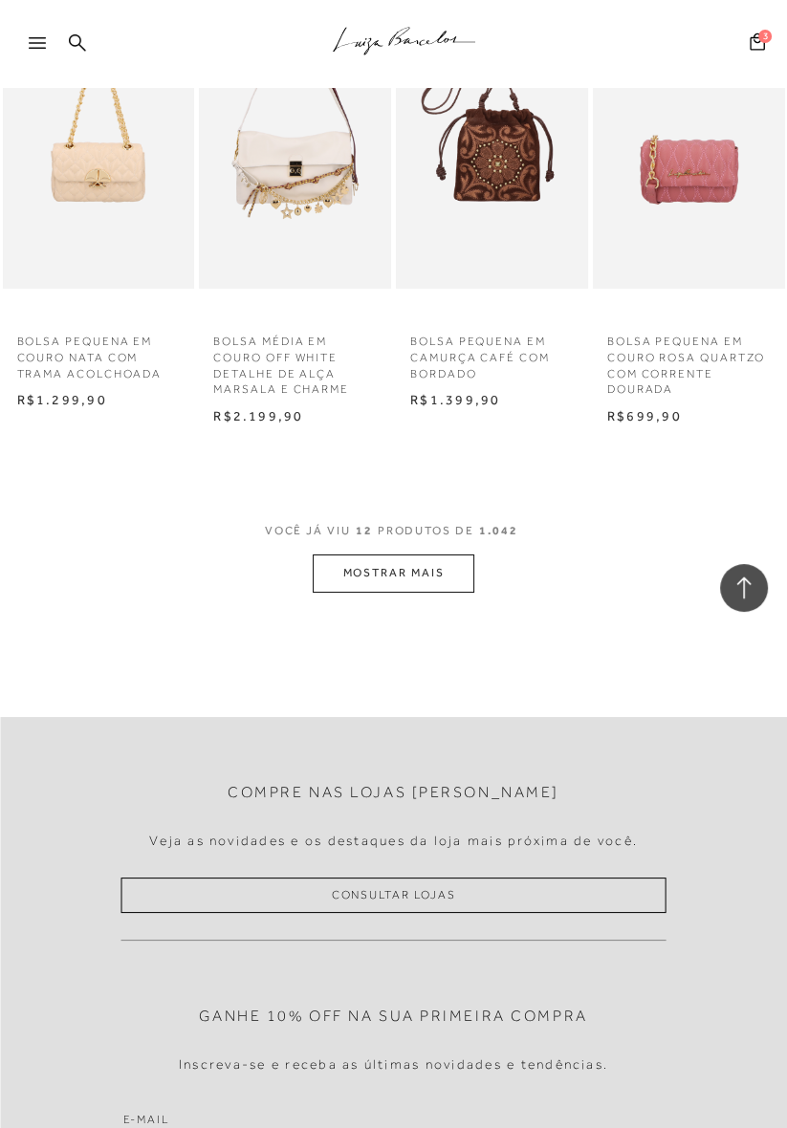
click at [456, 572] on button "MOSTRAR MAIS" at bounding box center [393, 572] width 161 height 37
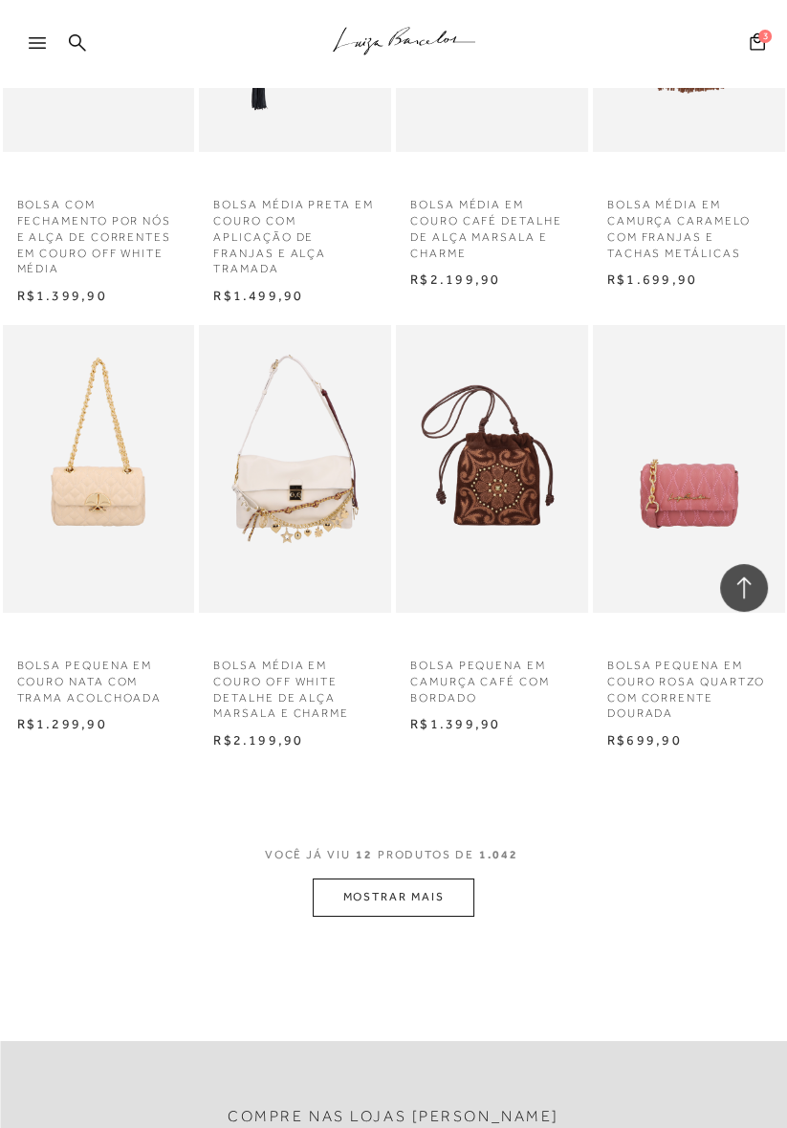
scroll to position [5055, 0]
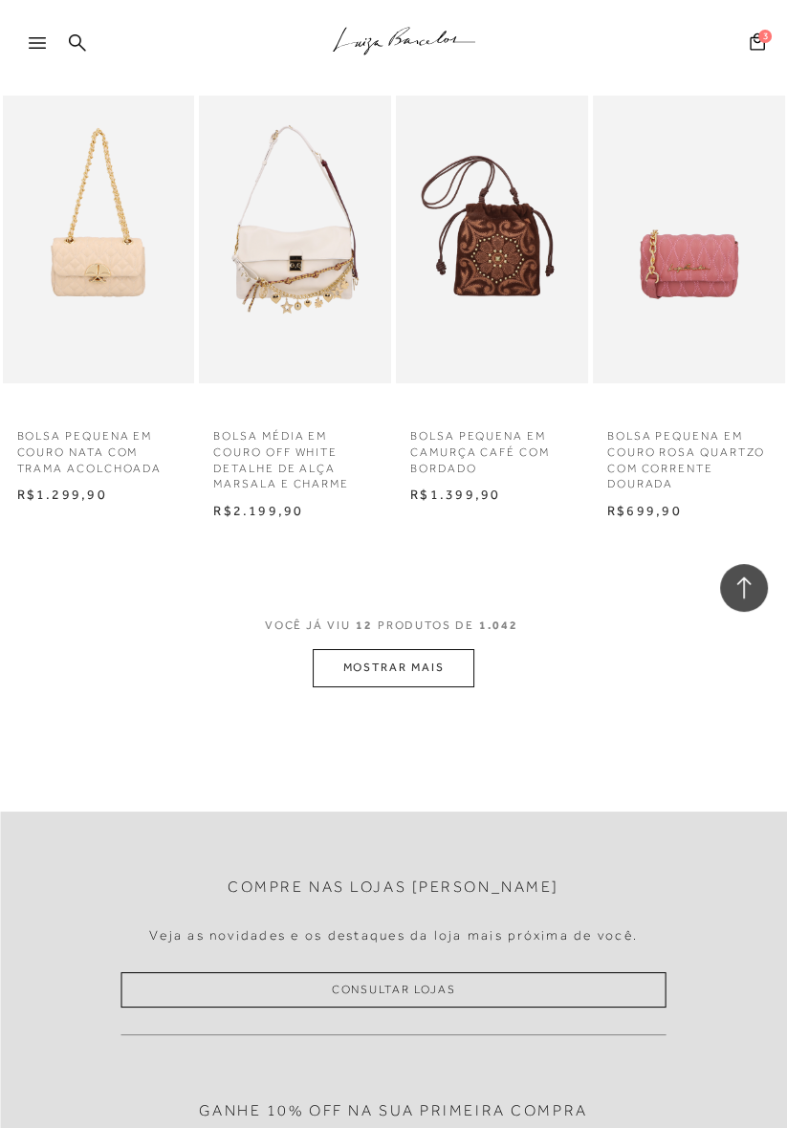
click at [441, 662] on button "MOSTRAR MAIS" at bounding box center [393, 667] width 161 height 37
click at [447, 657] on button "MOSTRAR MAIS" at bounding box center [393, 667] width 161 height 37
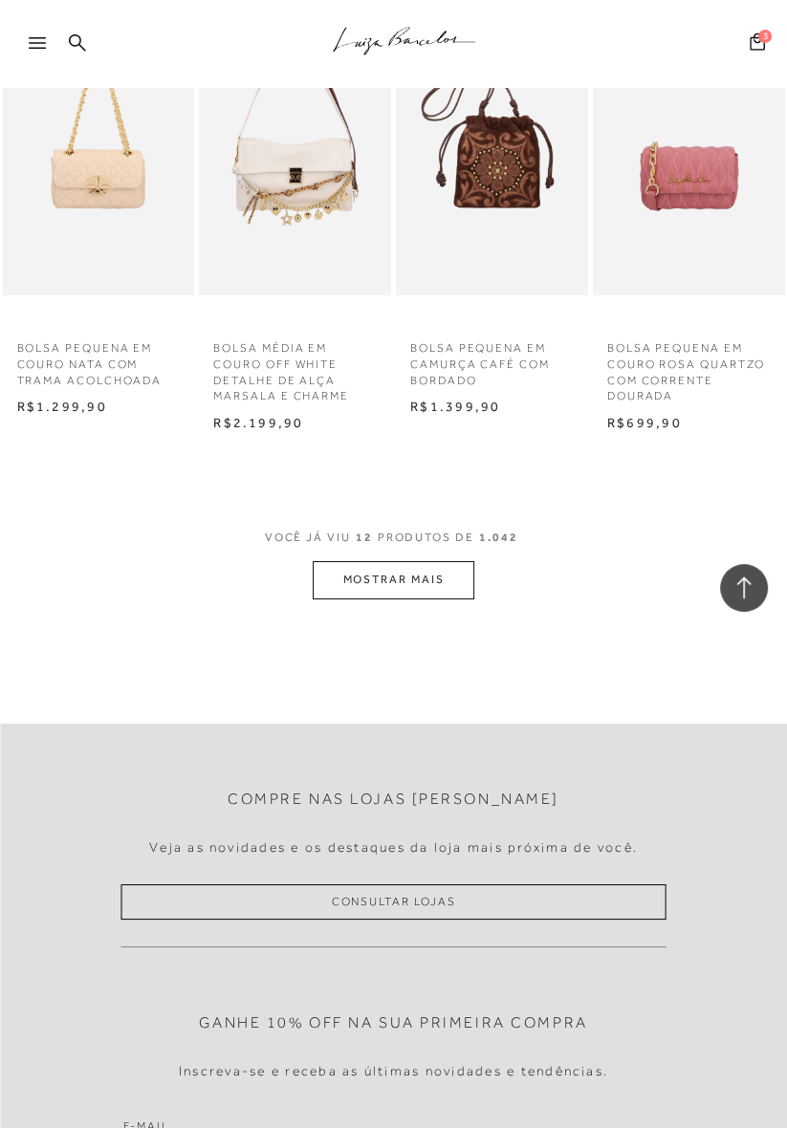
scroll to position [5139, 0]
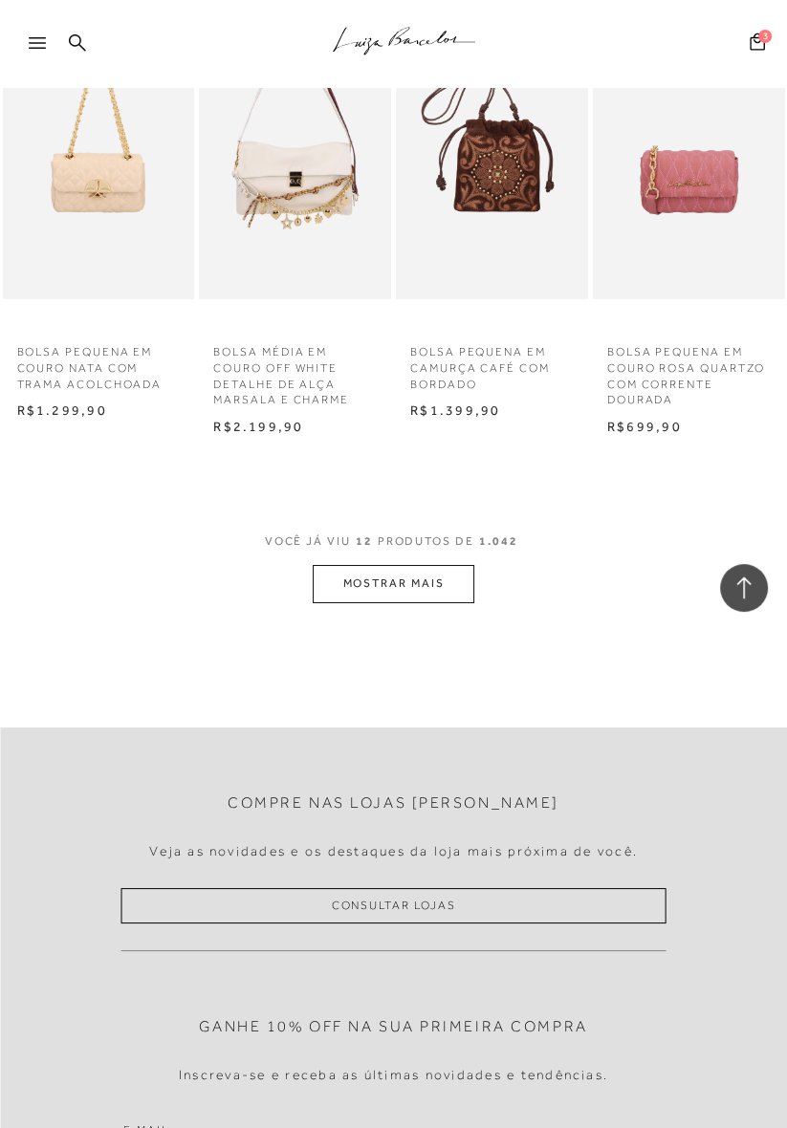
click at [447, 582] on button "MOSTRAR MAIS" at bounding box center [393, 583] width 161 height 37
click at [430, 570] on button "MOSTRAR MAIS" at bounding box center [393, 583] width 161 height 37
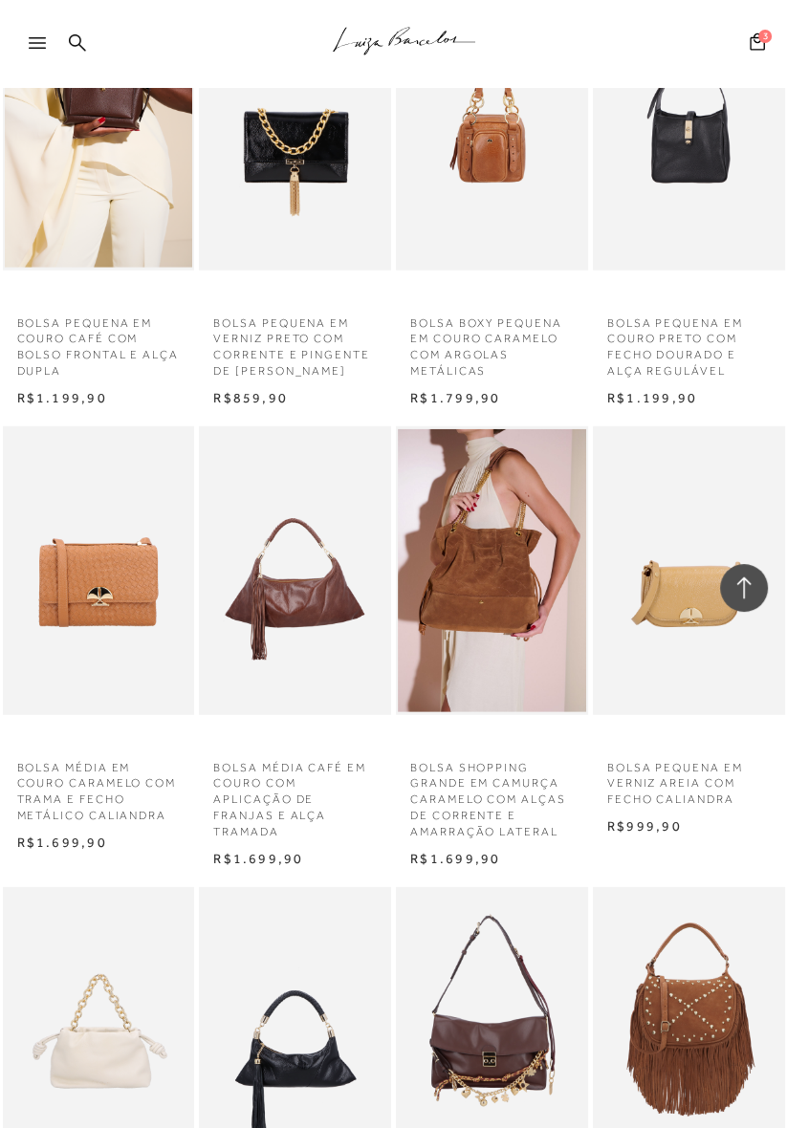
scroll to position [3791, 0]
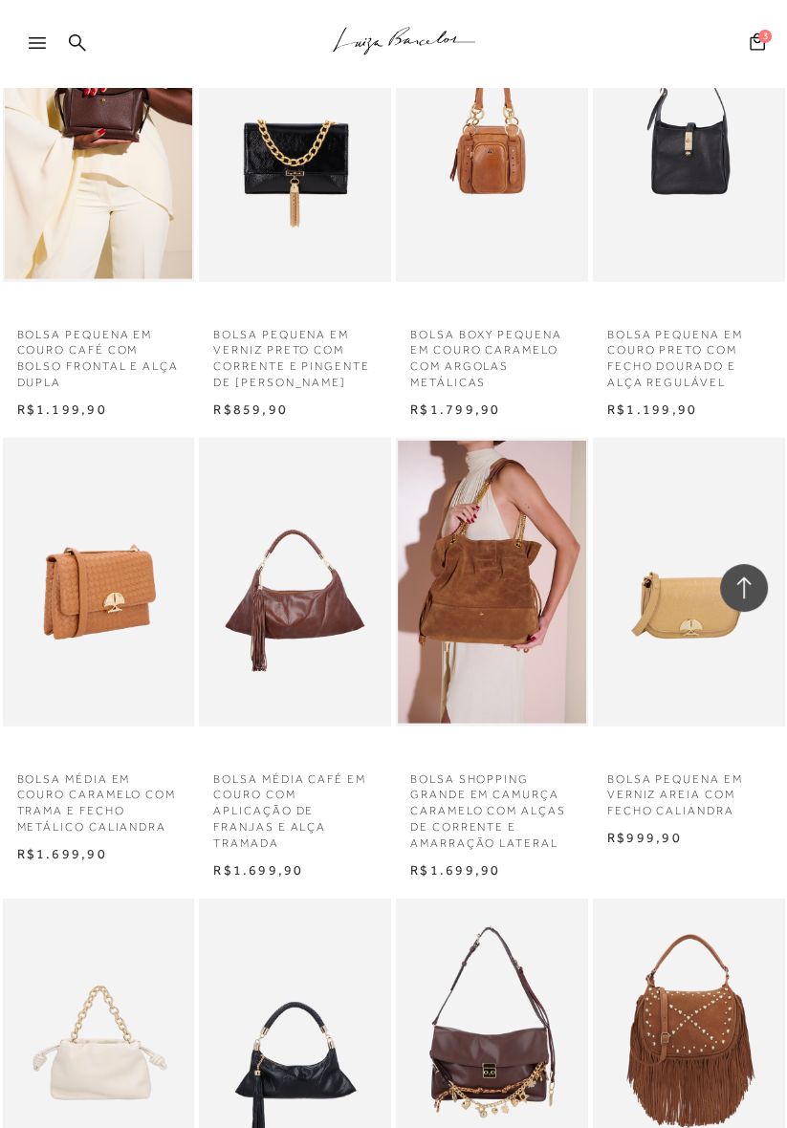
click at [76, 661] on img at bounding box center [100, 582] width 190 height 288
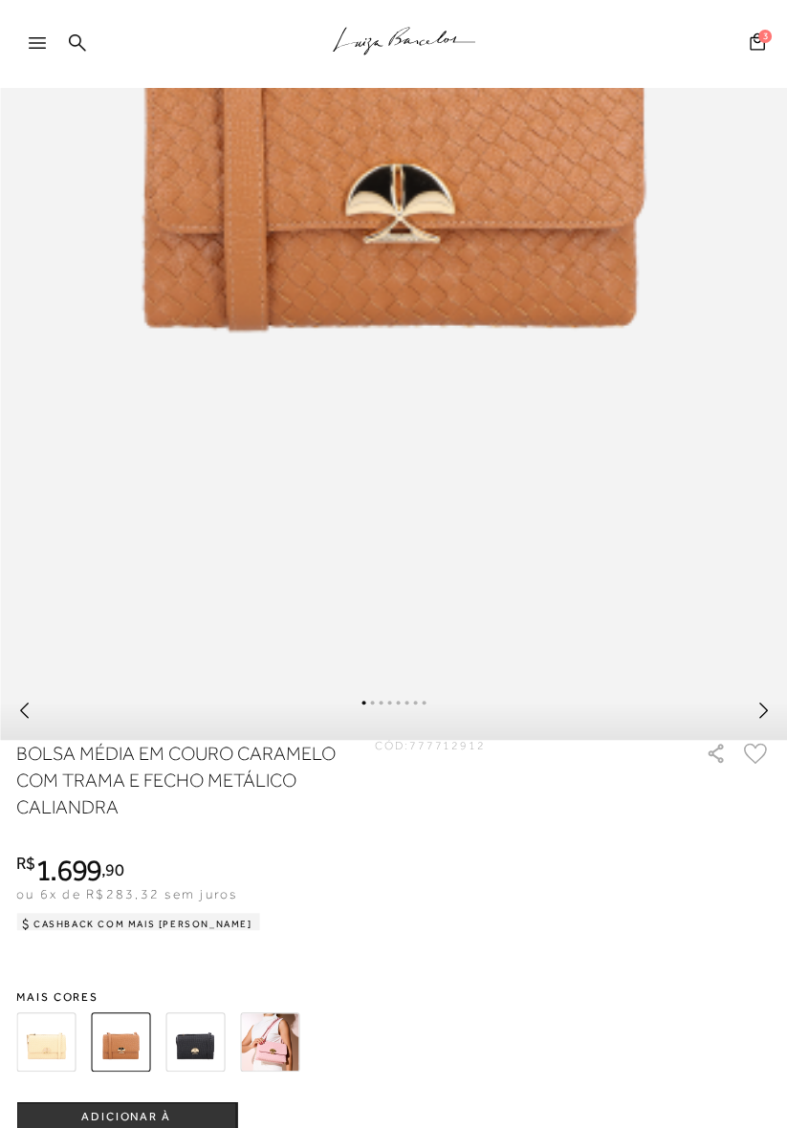
scroll to position [632, 0]
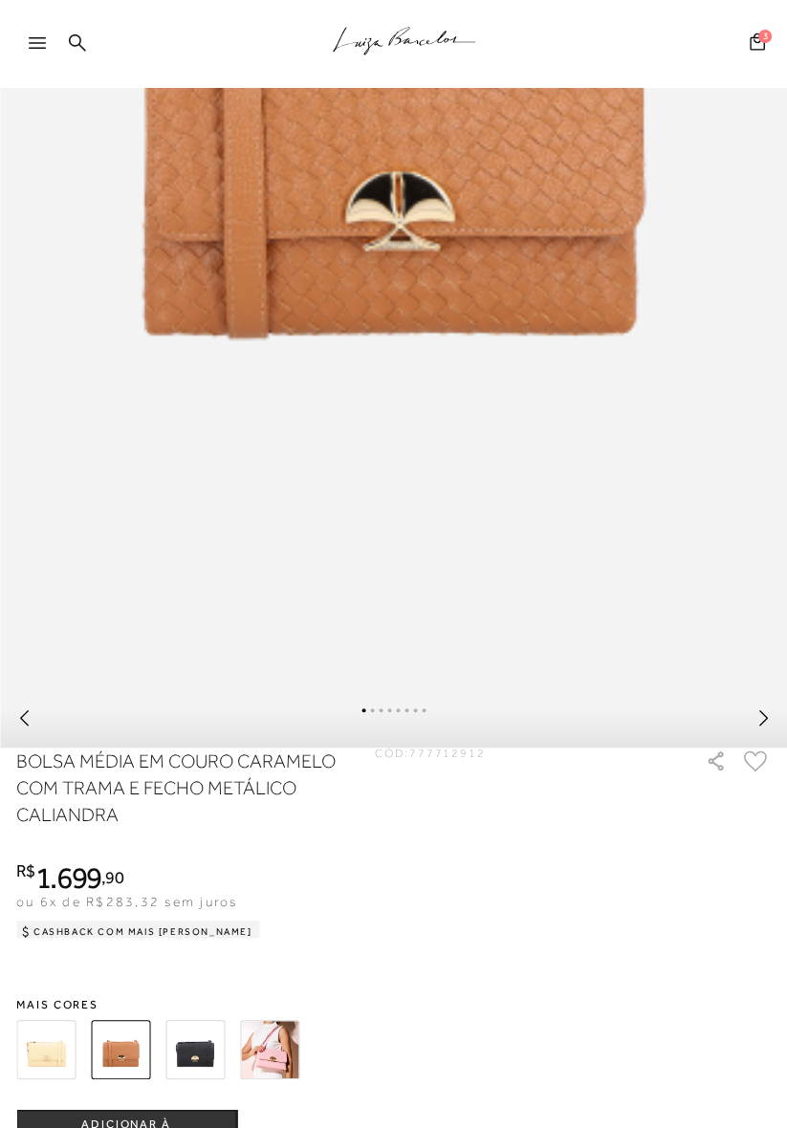
click at [50, 1050] on img at bounding box center [45, 1049] width 59 height 59
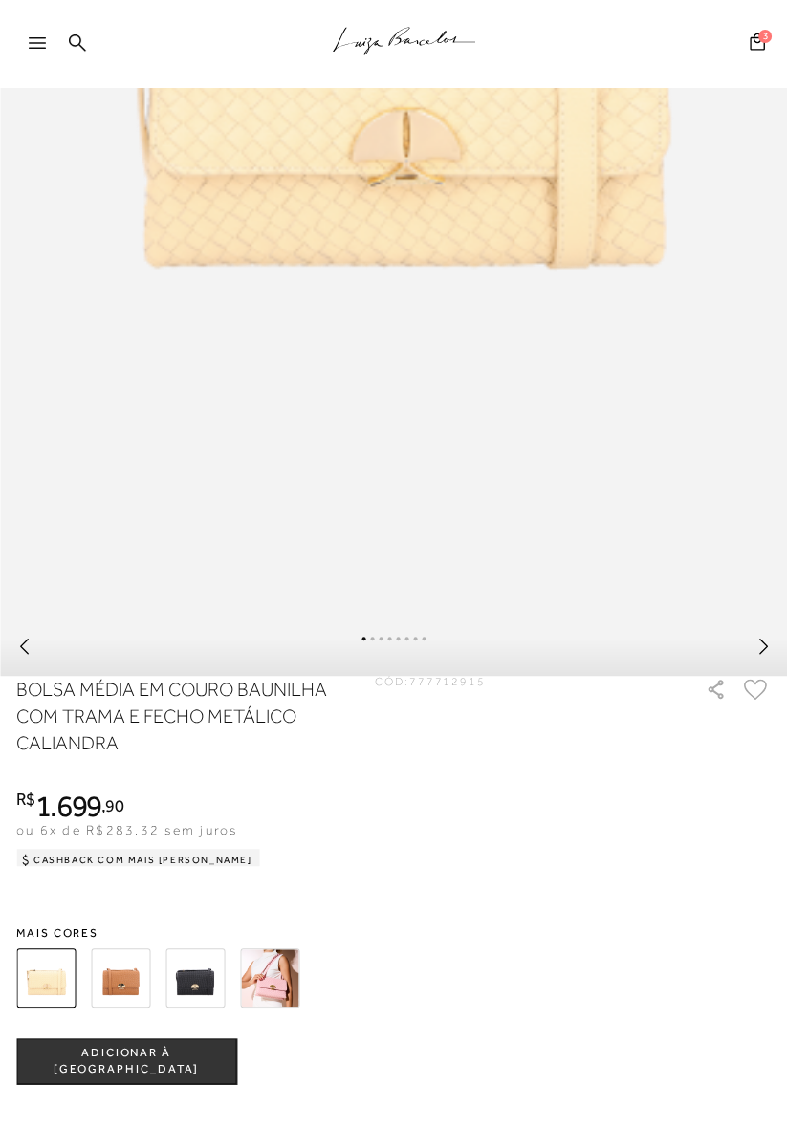
scroll to position [704, 0]
click at [90, 1052] on button "ADICIONAR À [GEOGRAPHIC_DATA]" at bounding box center [126, 1061] width 220 height 46
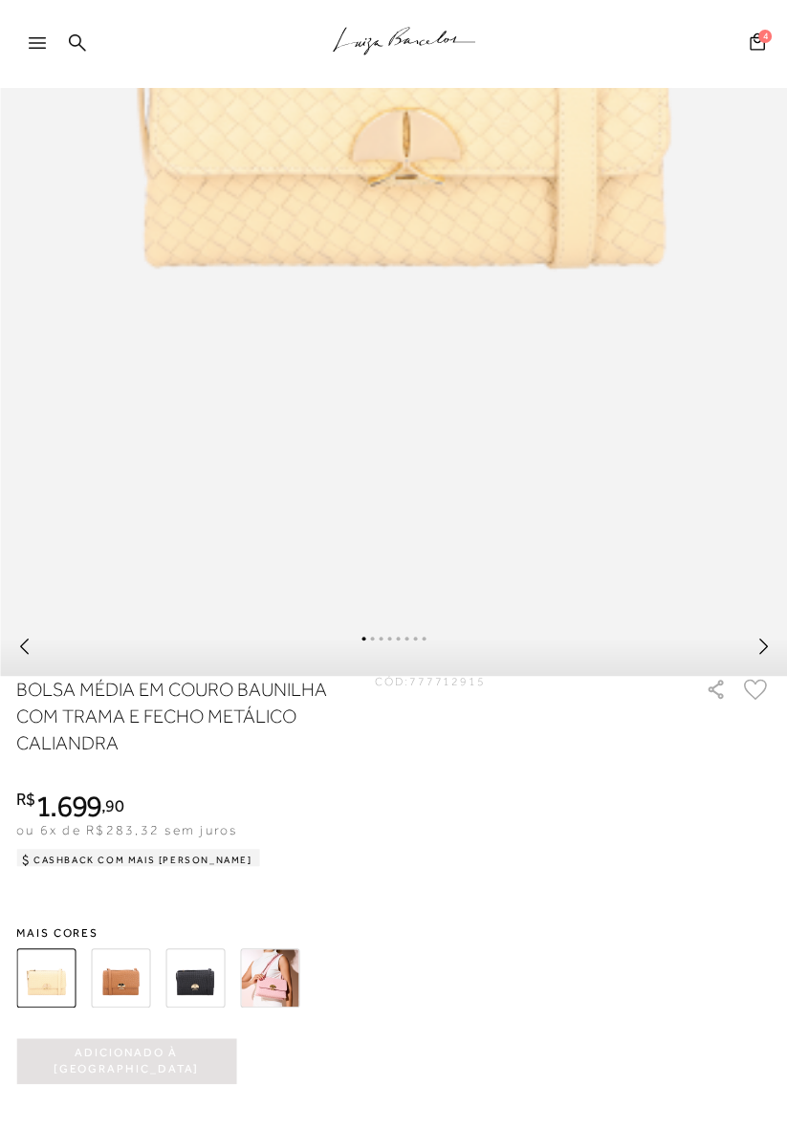
scroll to position [0, 0]
click at [271, 971] on img at bounding box center [269, 977] width 59 height 59
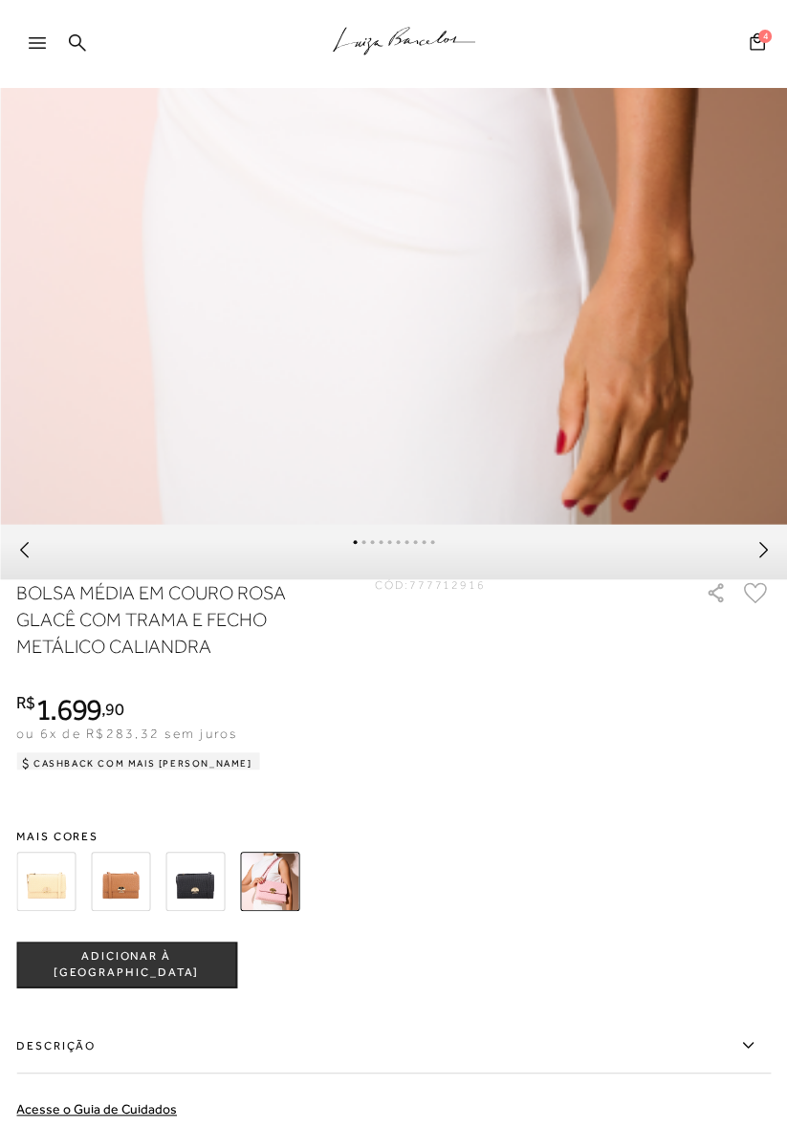
scroll to position [930, 0]
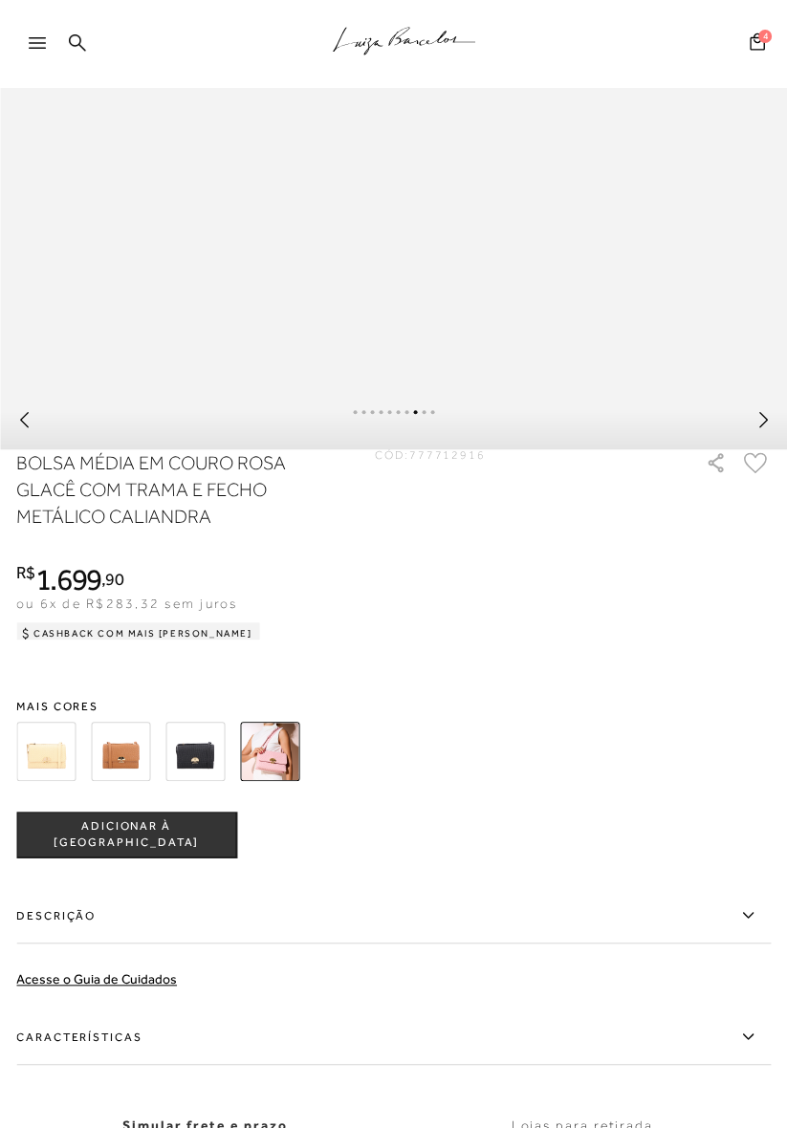
scroll to position [704, 0]
